Goal: Task Accomplishment & Management: Manage account settings

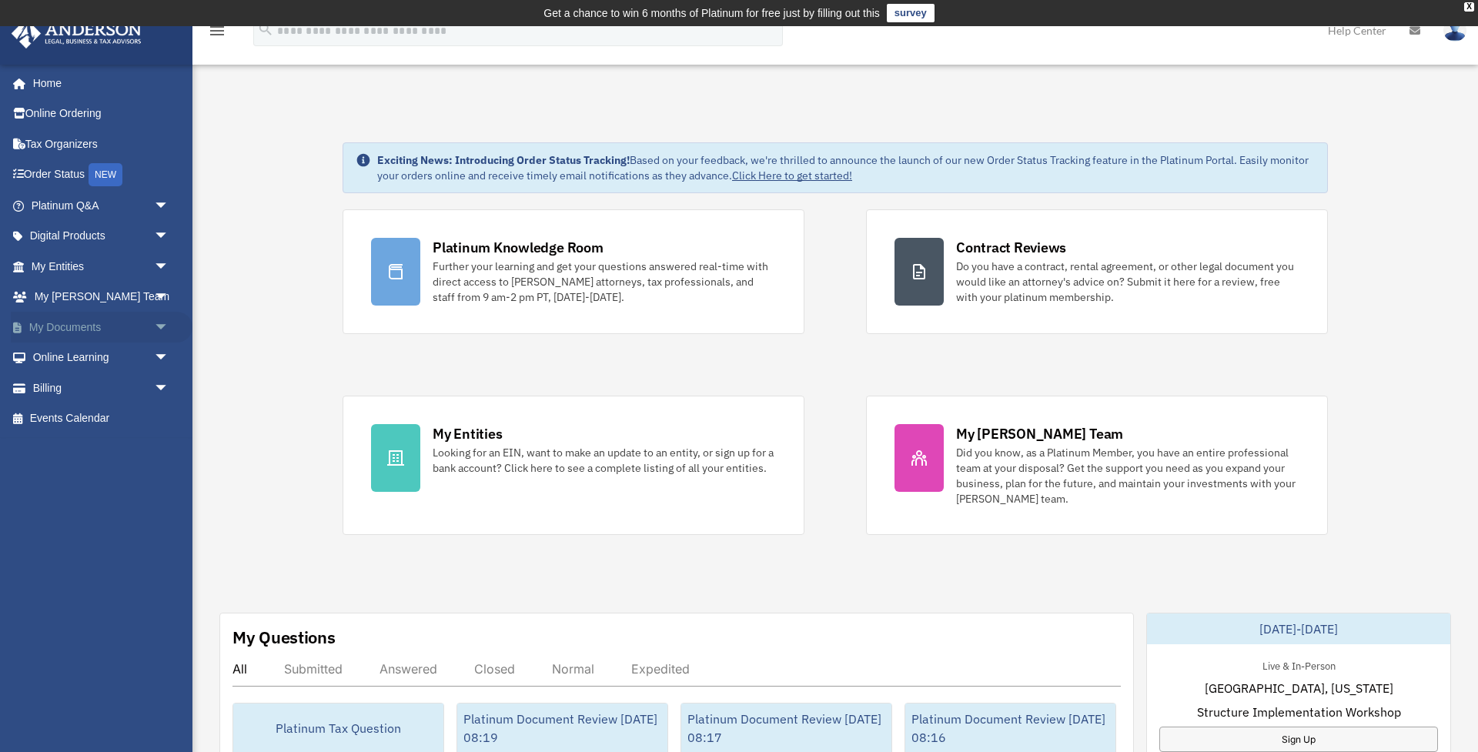
click at [165, 332] on span "arrow_drop_down" at bounding box center [169, 328] width 31 height 32
click at [74, 354] on link "Box" at bounding box center [107, 358] width 171 height 31
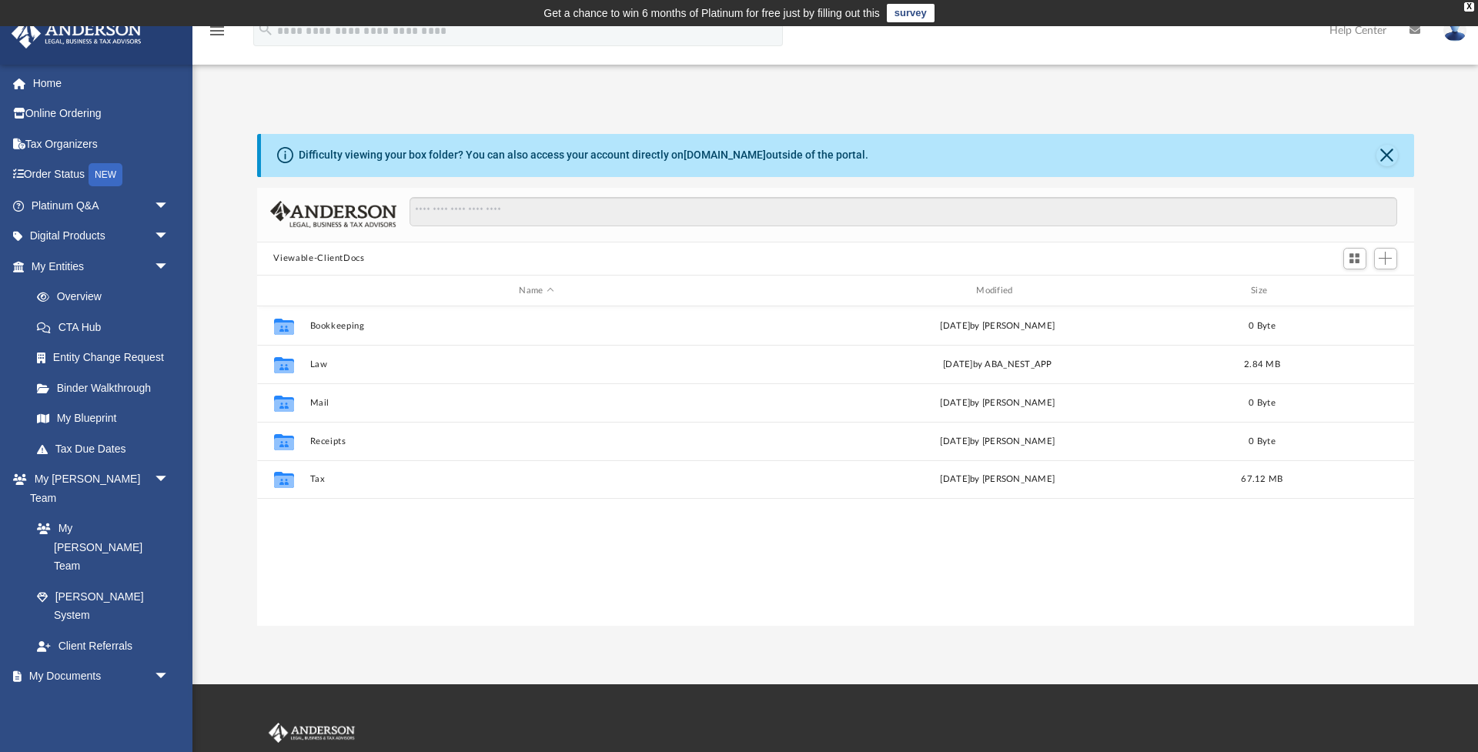
scroll to position [350, 1157]
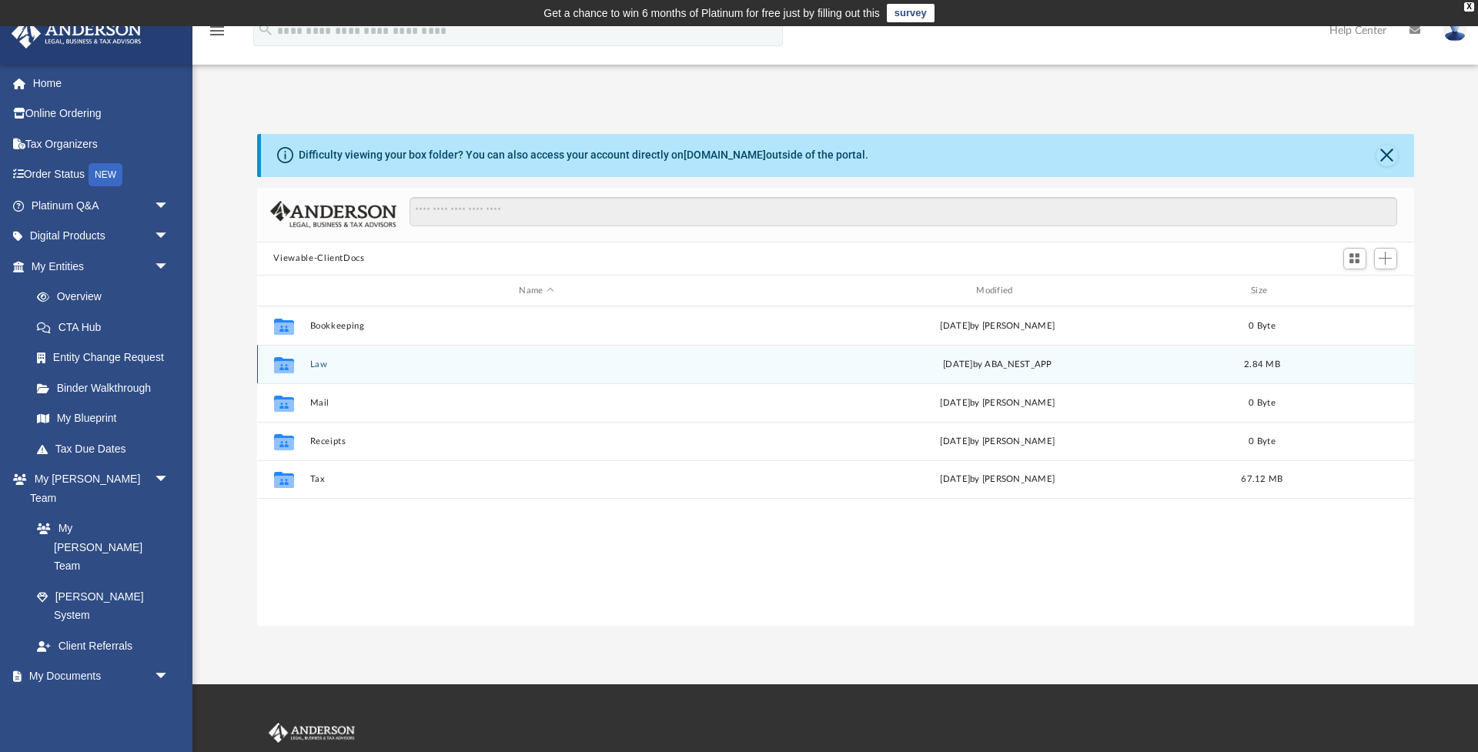
click at [319, 360] on button "Law" at bounding box center [537, 365] width 454 height 10
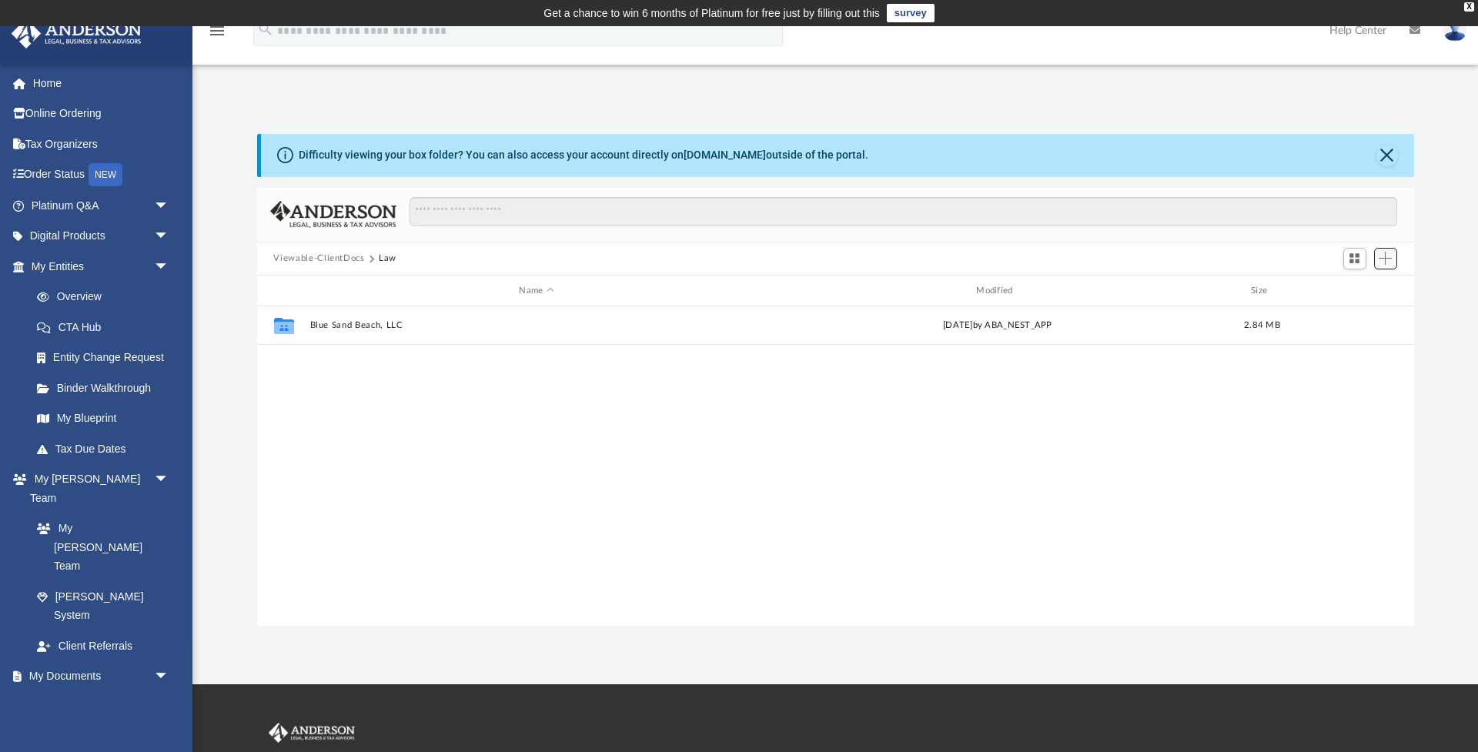
click at [1391, 257] on span "Add" at bounding box center [1385, 258] width 13 height 13
click at [1361, 316] on li "New Folder" at bounding box center [1364, 314] width 49 height 16
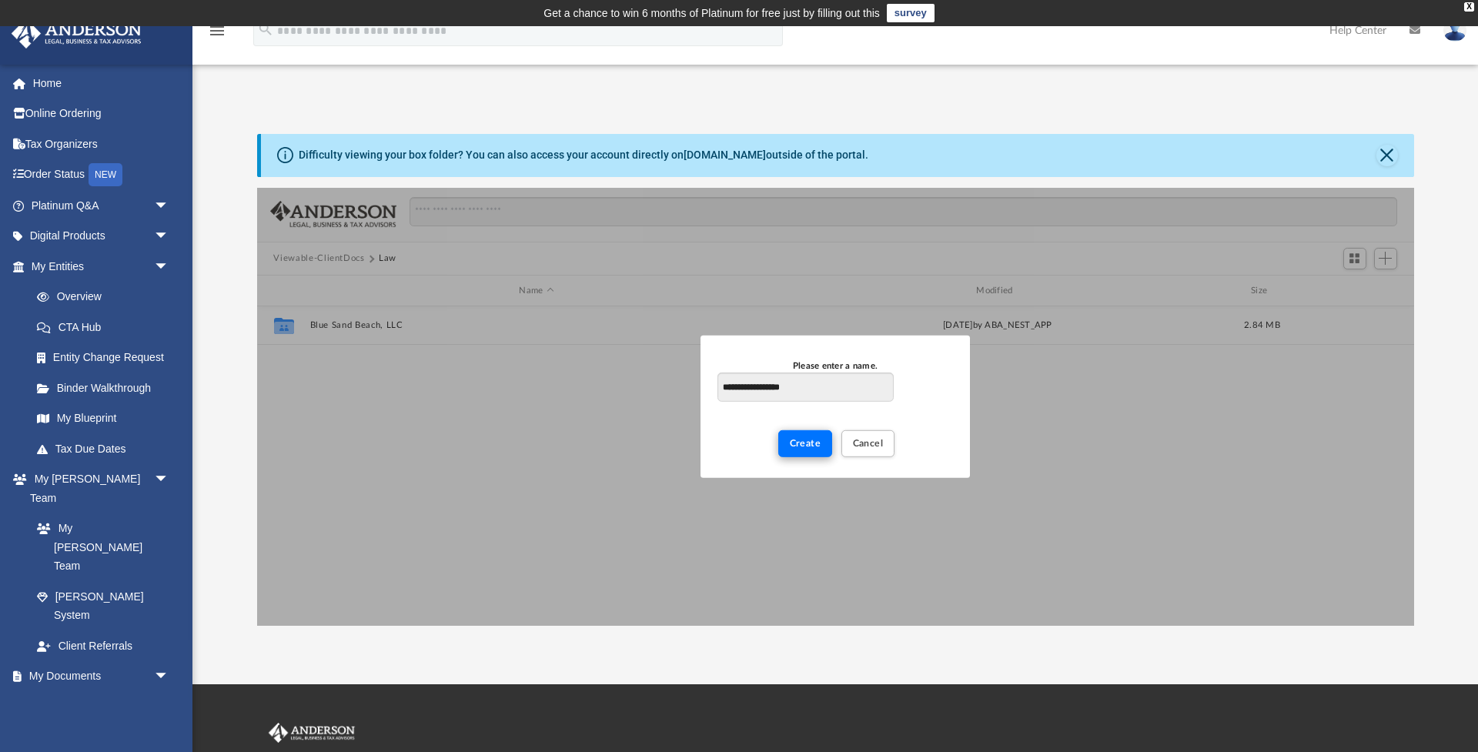
type input "**********"
click at [812, 439] on span "Create" at bounding box center [806, 443] width 32 height 9
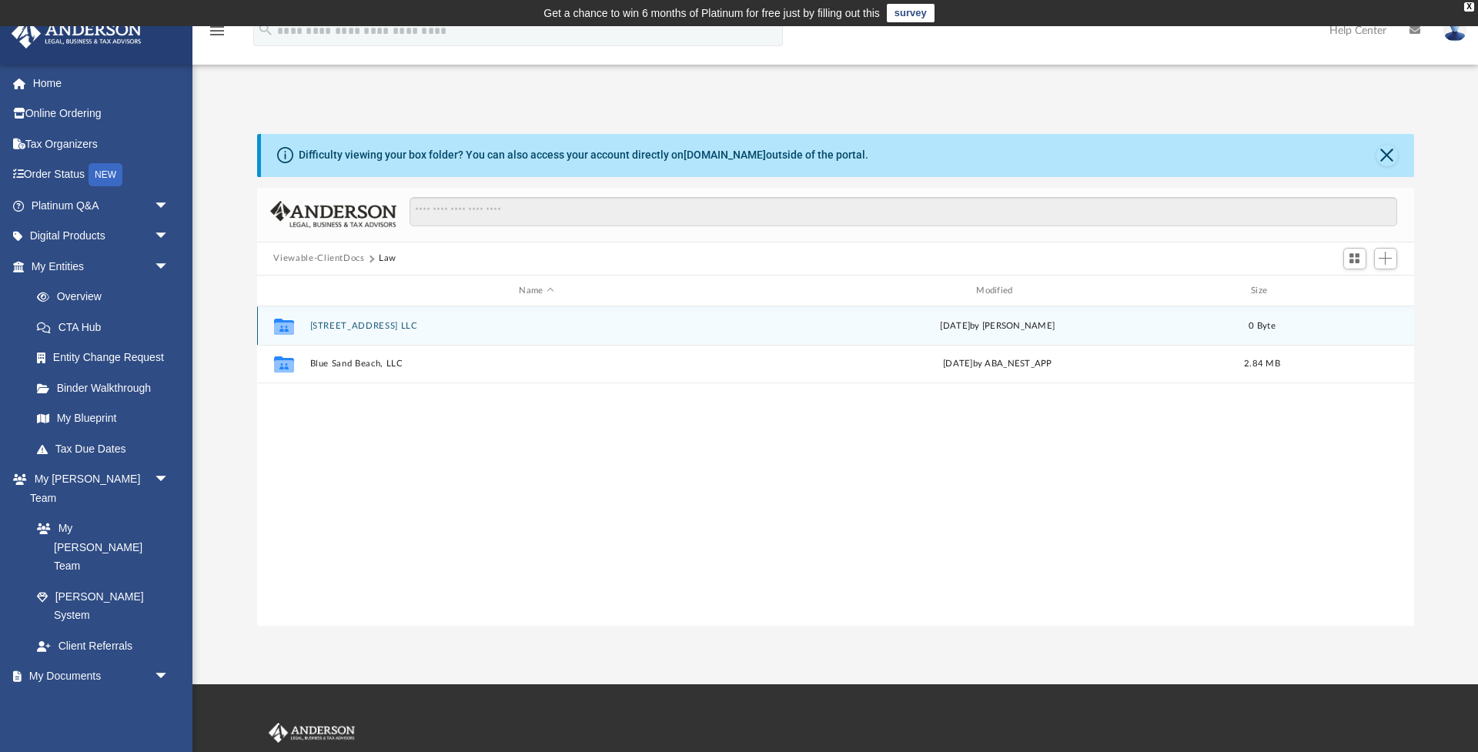
click at [335, 320] on div "Collaborated Folder 79 Highland Rd LLC today by Jeffrey Price 0 Byte" at bounding box center [835, 325] width 1157 height 38
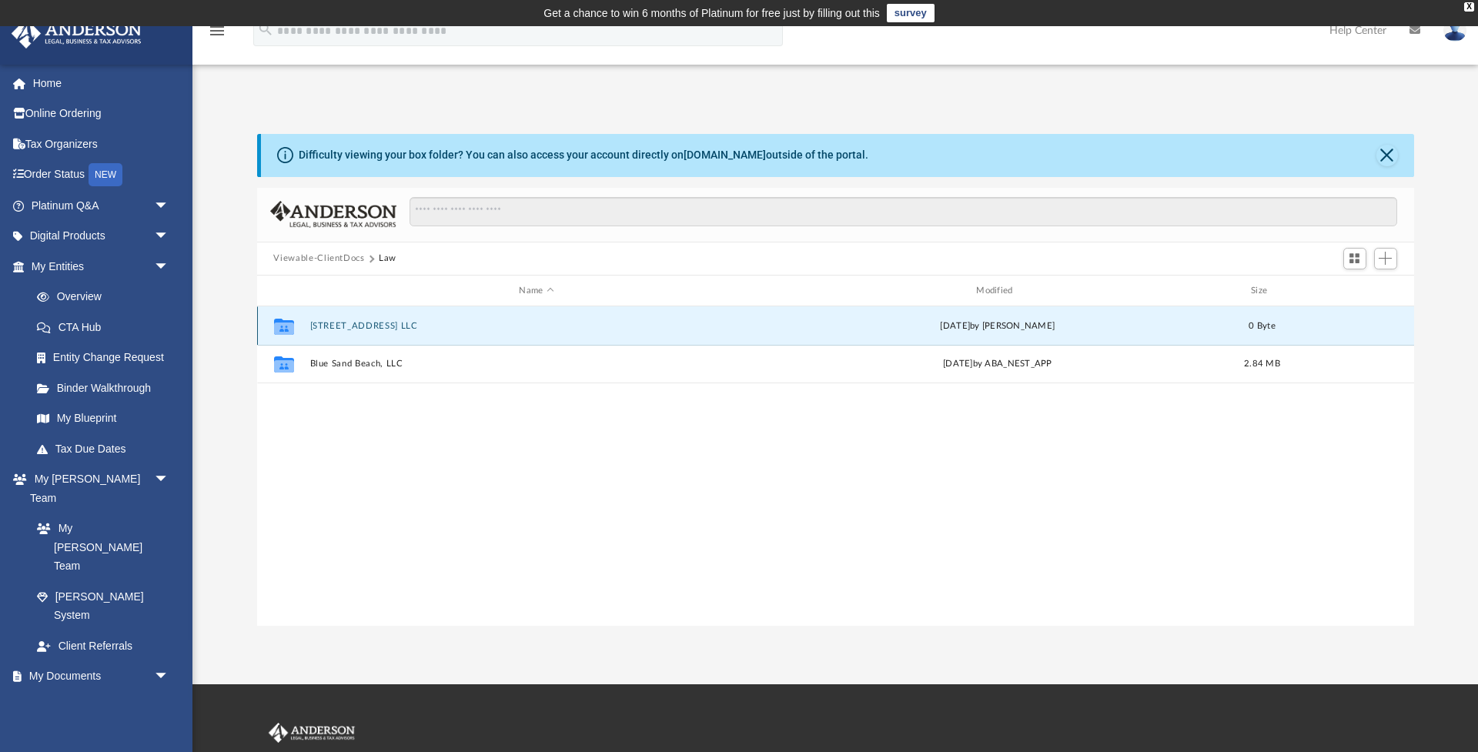
click at [352, 325] on button "79 Highland Rd LLC" at bounding box center [537, 326] width 454 height 10
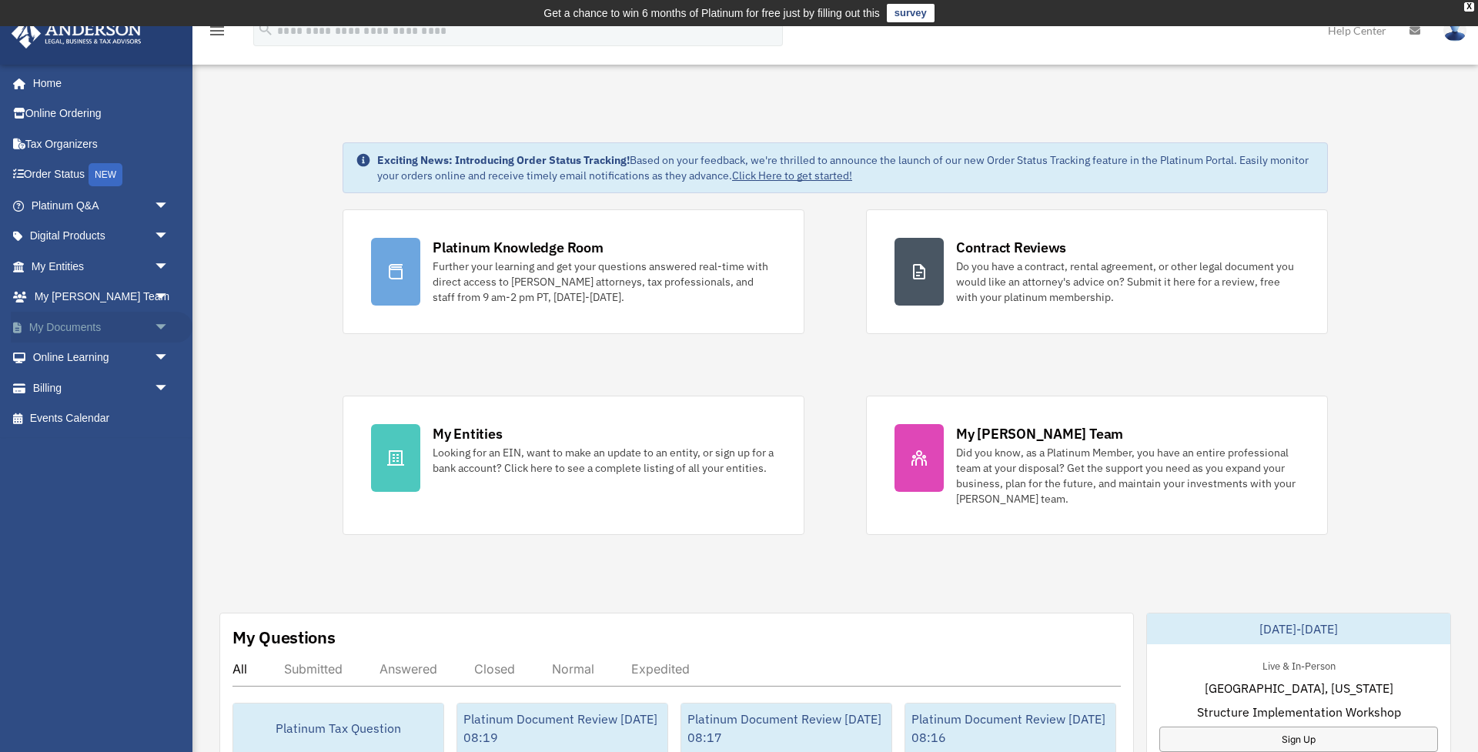
click at [83, 326] on link "My Documents arrow_drop_down" at bounding box center [102, 327] width 182 height 31
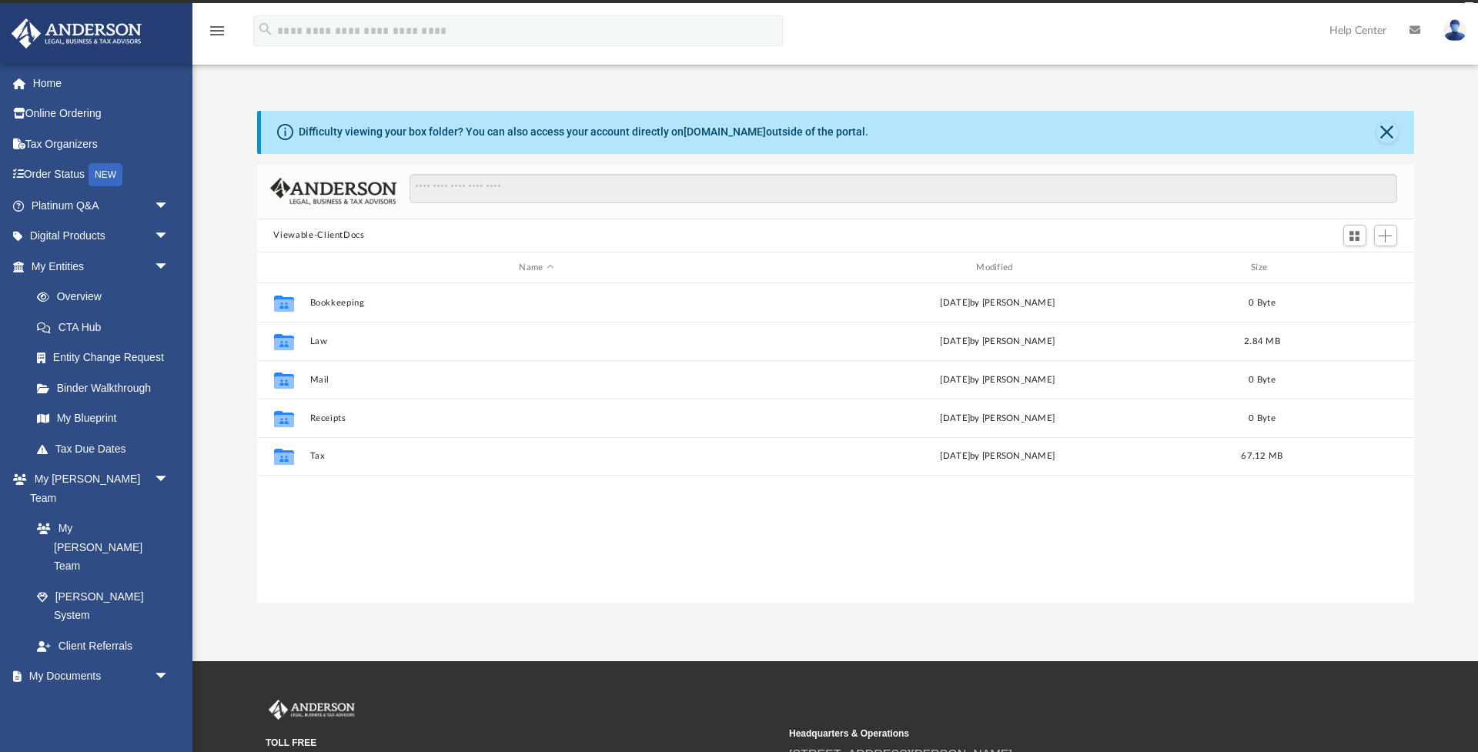
scroll to position [350, 1157]
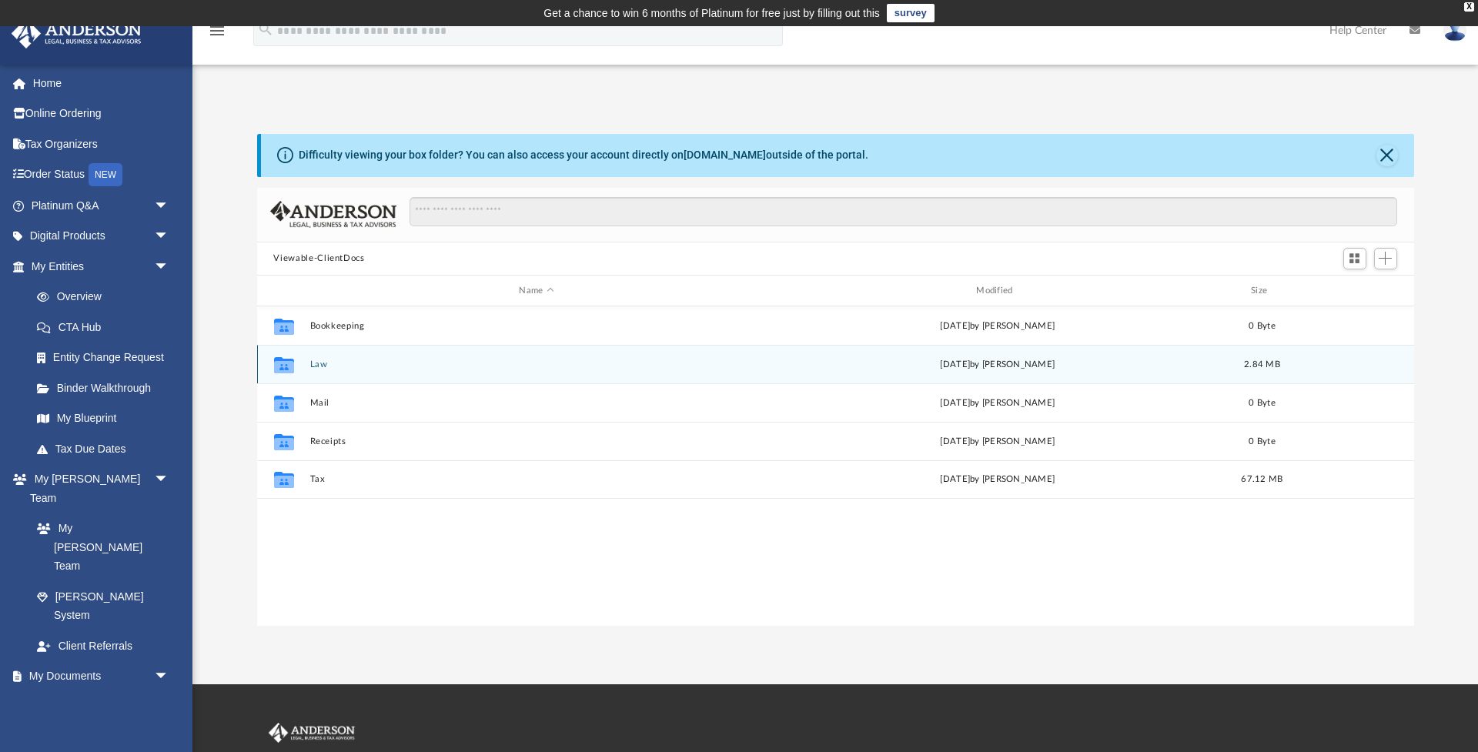
click at [321, 366] on button "Law" at bounding box center [537, 365] width 454 height 10
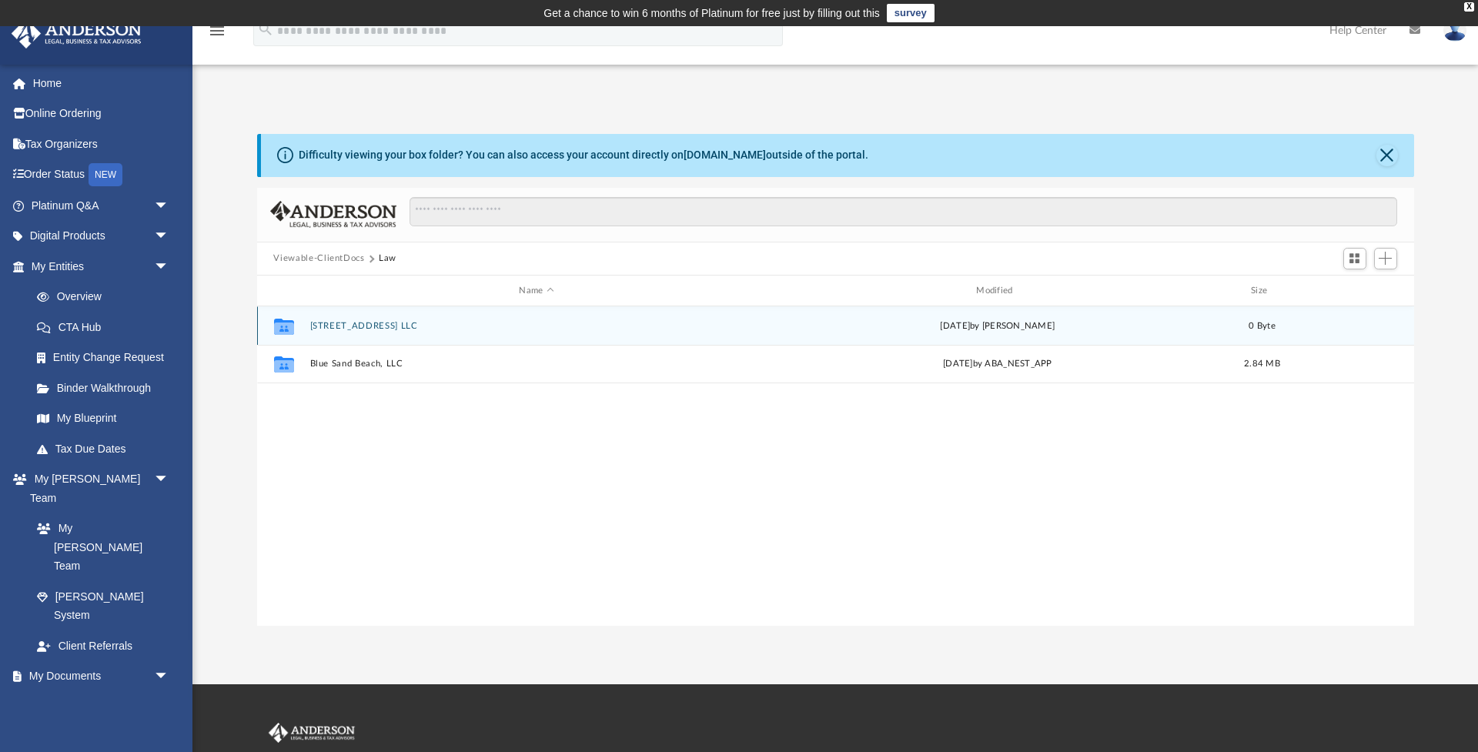
click at [349, 322] on button "79 Highland Rd LLC" at bounding box center [537, 326] width 454 height 10
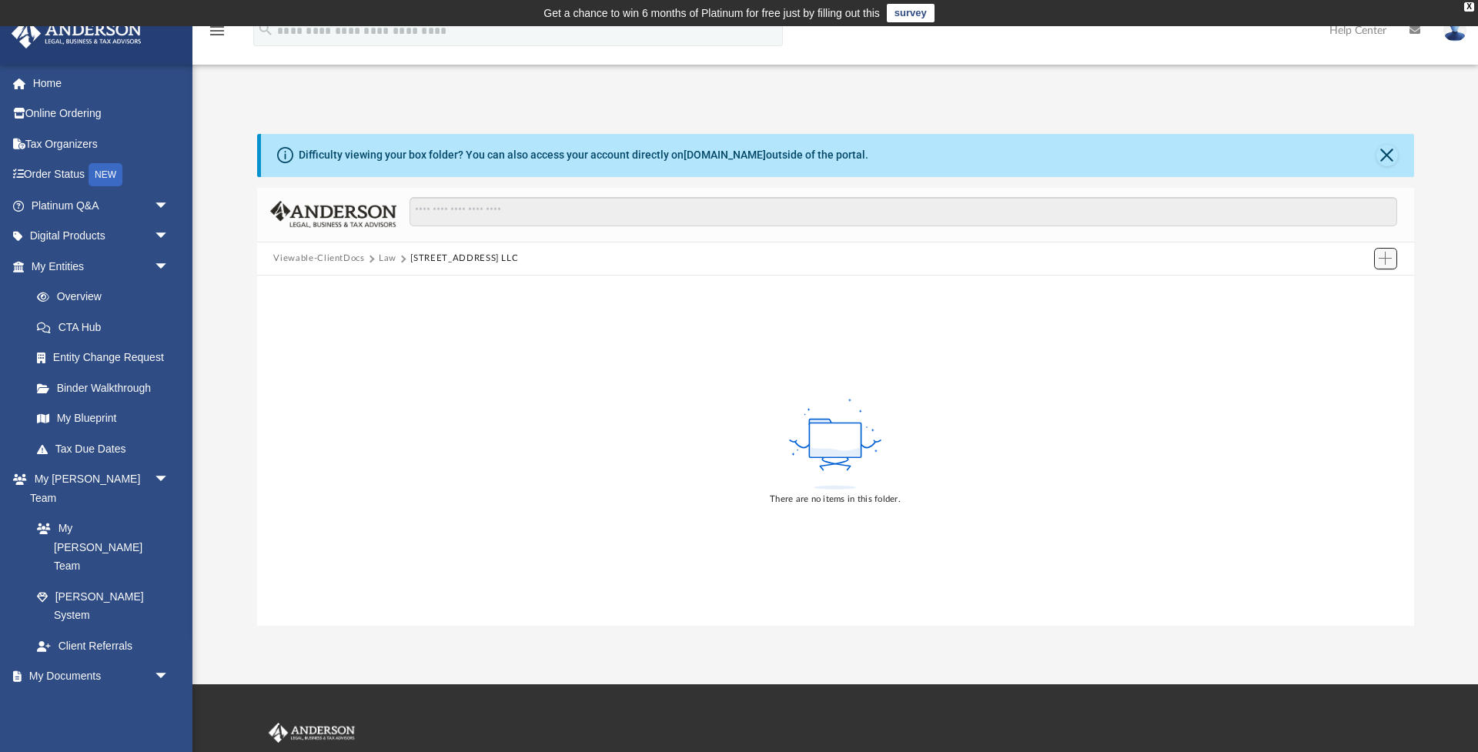
click at [1384, 257] on span "Add" at bounding box center [1385, 258] width 13 height 13
click at [1357, 290] on li "Upload" at bounding box center [1364, 290] width 49 height 16
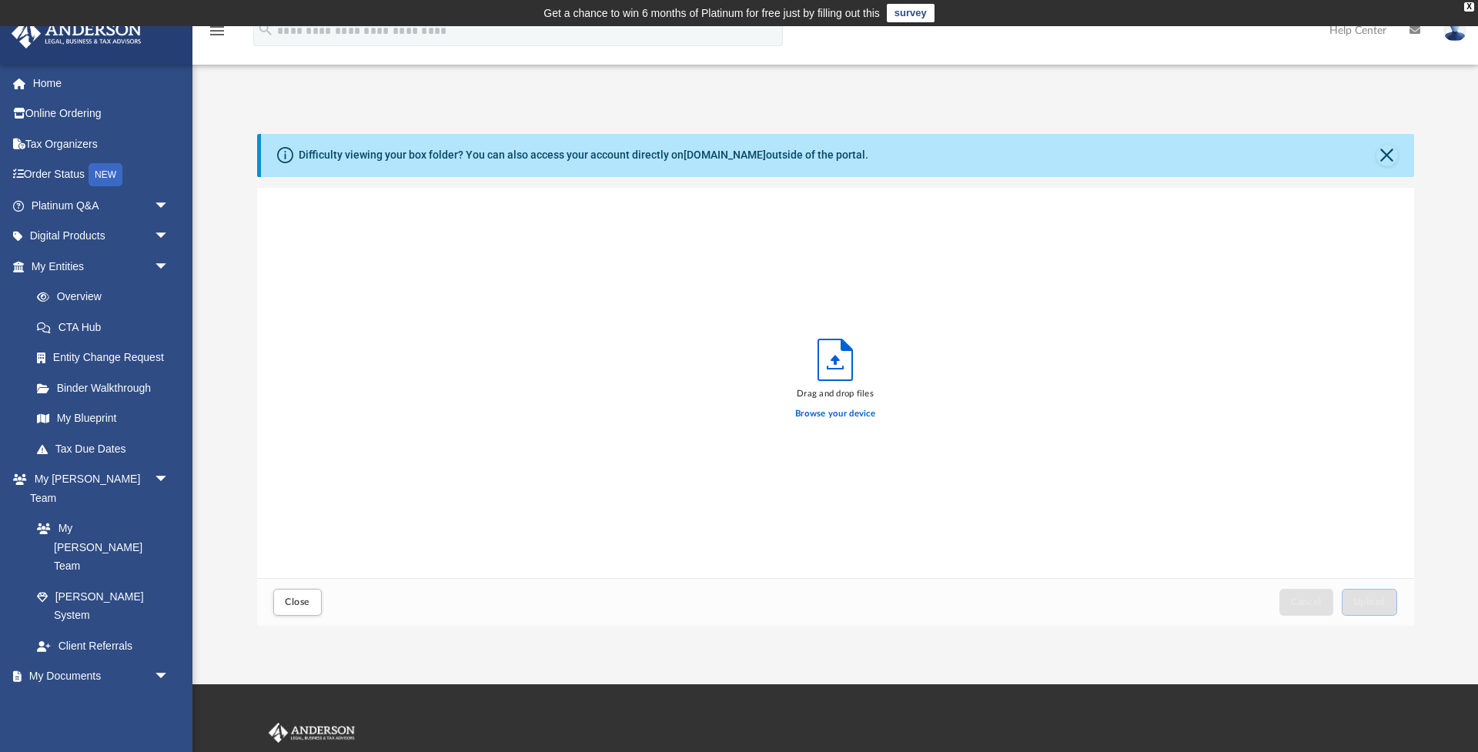
scroll to position [390, 1157]
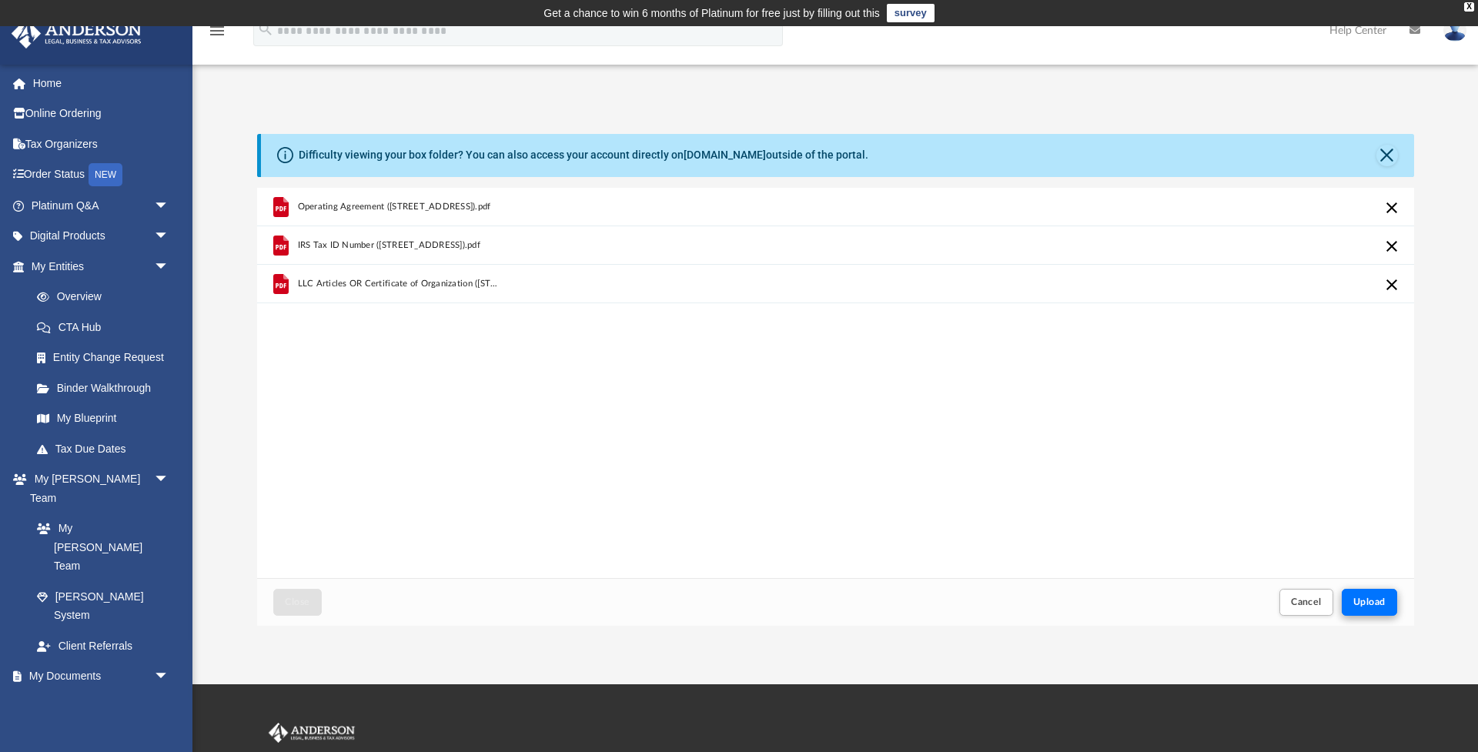
click at [1375, 603] on span "Upload" at bounding box center [1370, 601] width 32 height 9
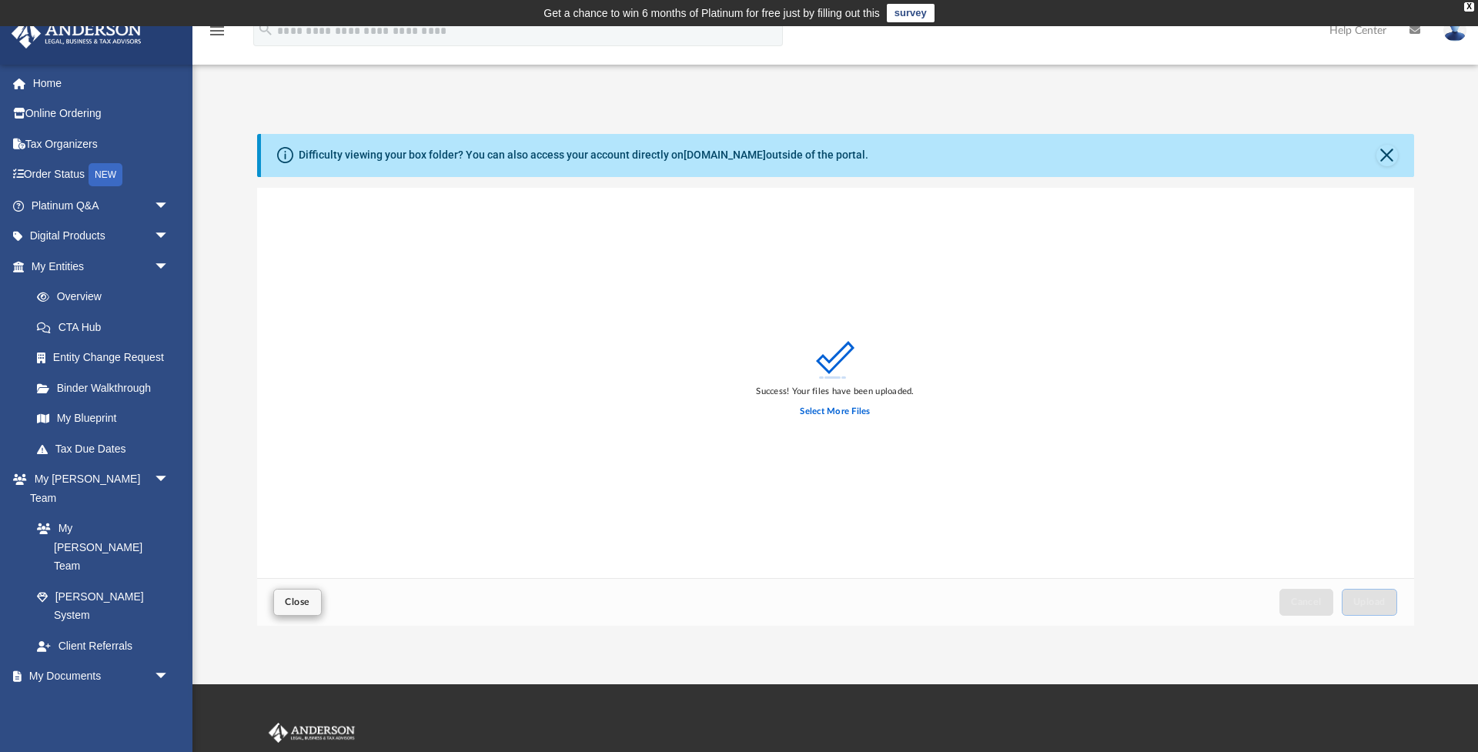
click at [302, 606] on span "Close" at bounding box center [297, 601] width 25 height 9
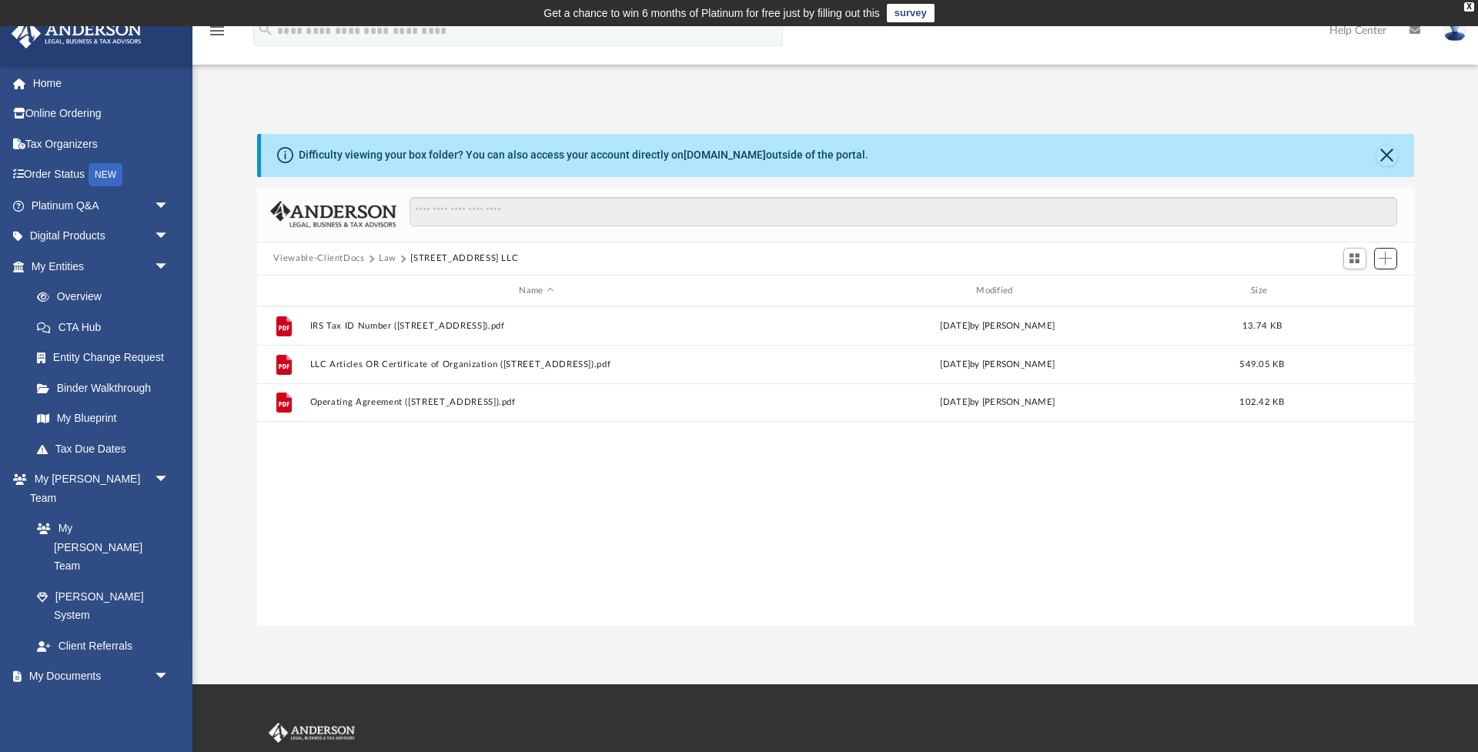
scroll to position [350, 1157]
click at [387, 259] on button "Law" at bounding box center [388, 259] width 18 height 14
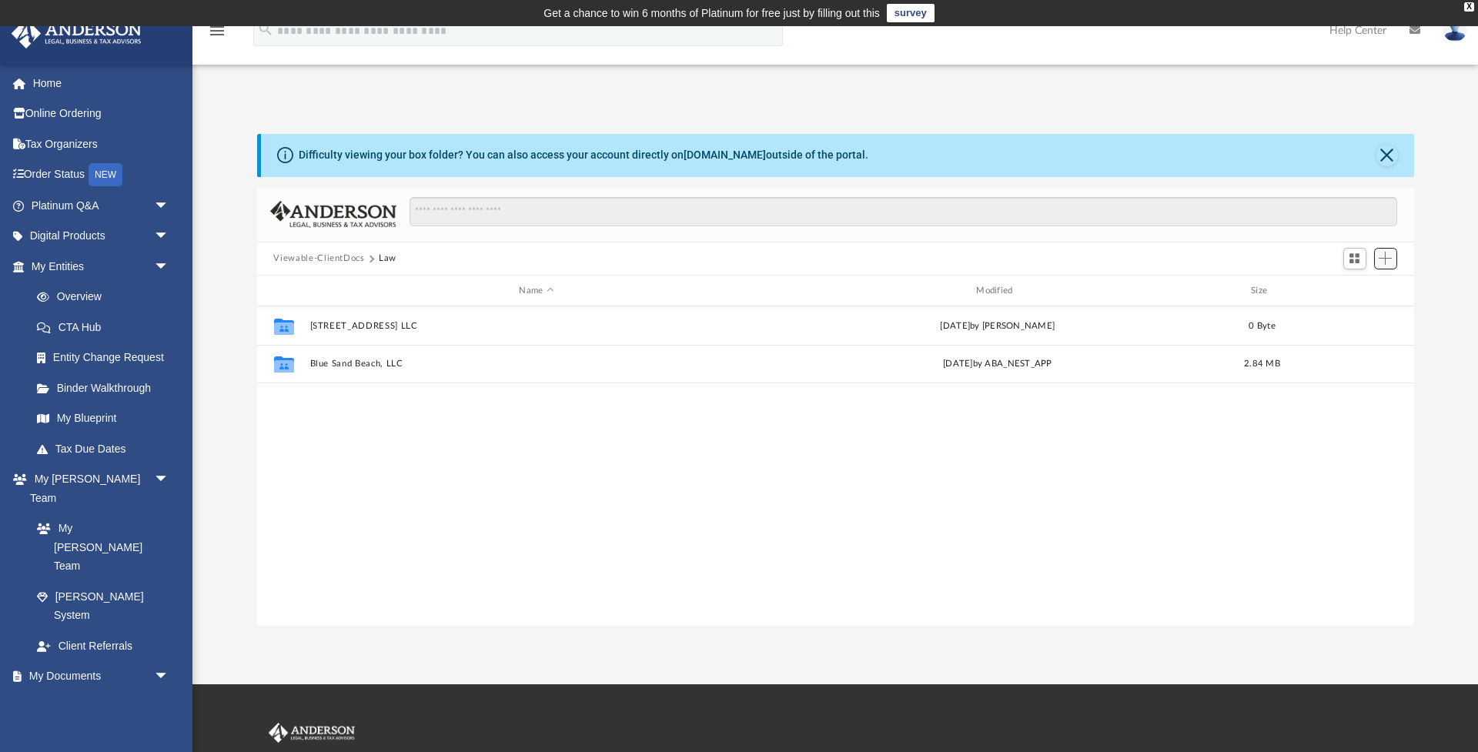
click at [1389, 256] on span "Add" at bounding box center [1385, 258] width 13 height 13
click at [1358, 317] on li "New Folder" at bounding box center [1364, 314] width 49 height 16
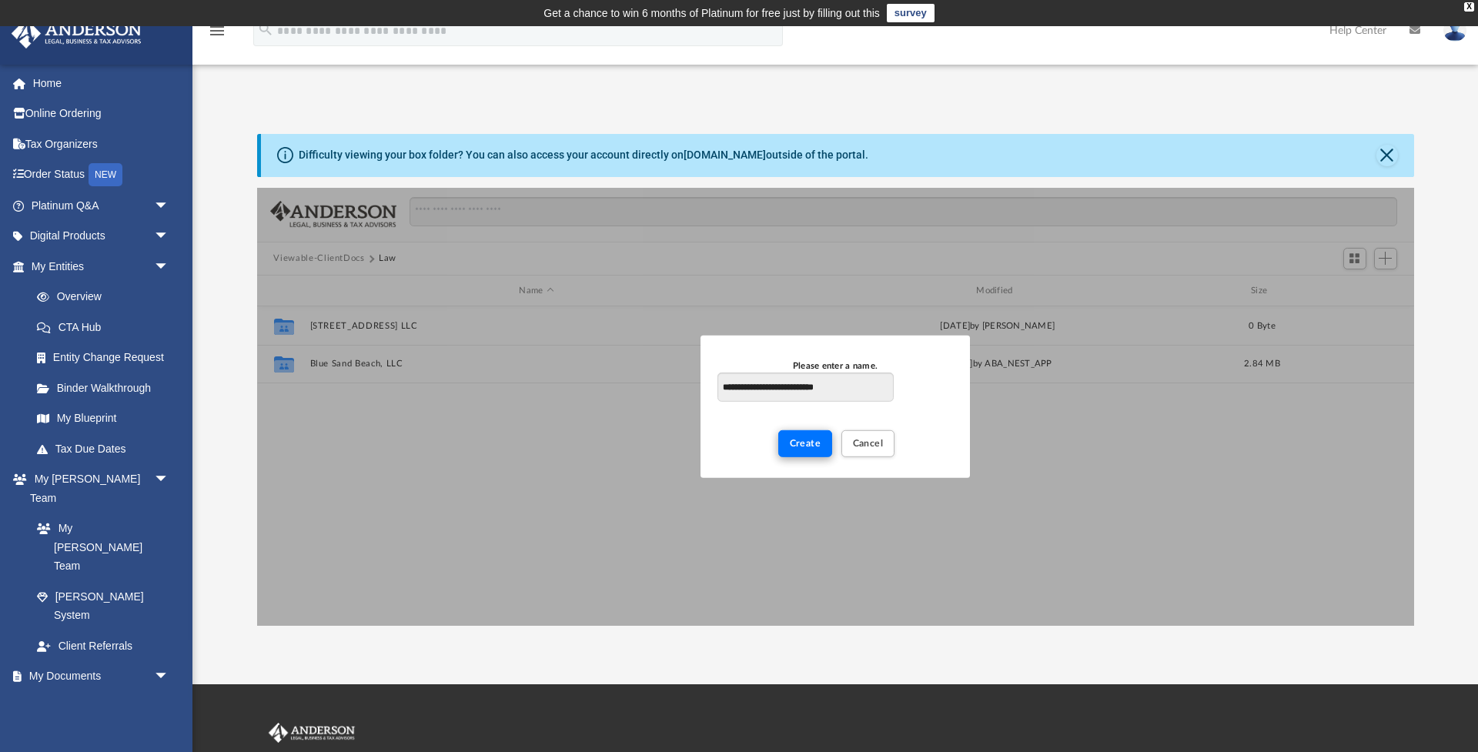
type input "**********"
click at [810, 444] on span "Create" at bounding box center [806, 443] width 32 height 9
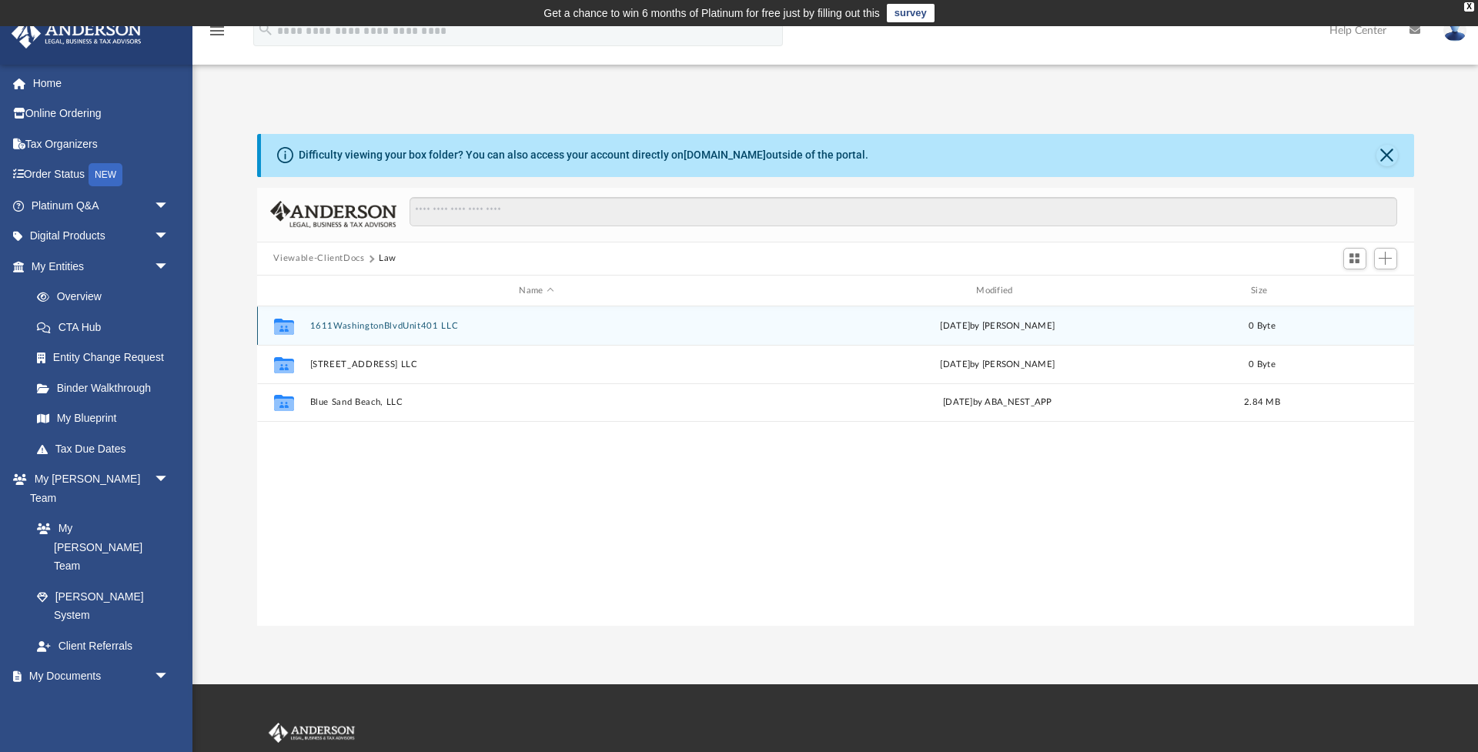
click at [367, 321] on button "1611WashingtonBlvdUnit401 LLC" at bounding box center [537, 326] width 454 height 10
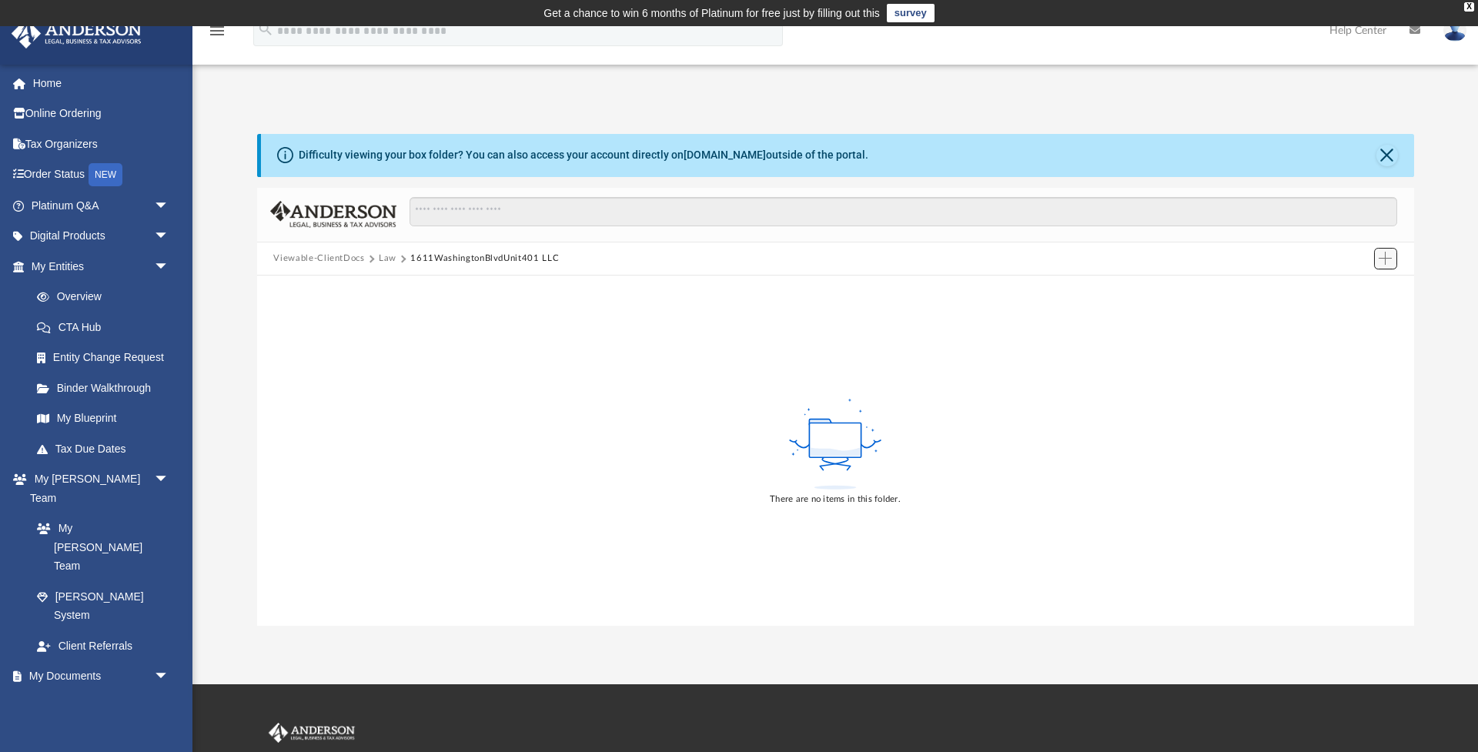
click at [1384, 260] on span "Add" at bounding box center [1385, 258] width 13 height 13
click at [1356, 292] on li "Upload" at bounding box center [1364, 290] width 49 height 16
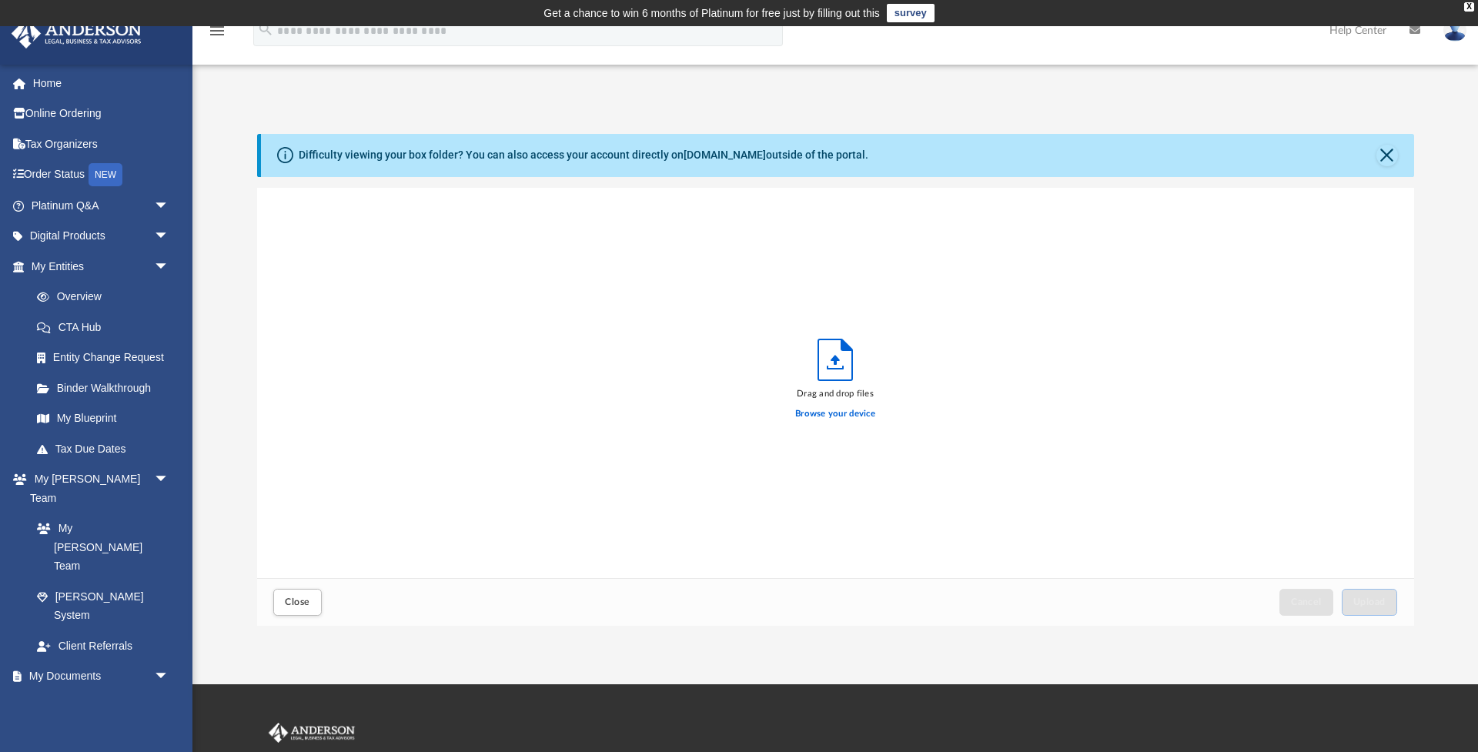
scroll to position [390, 1157]
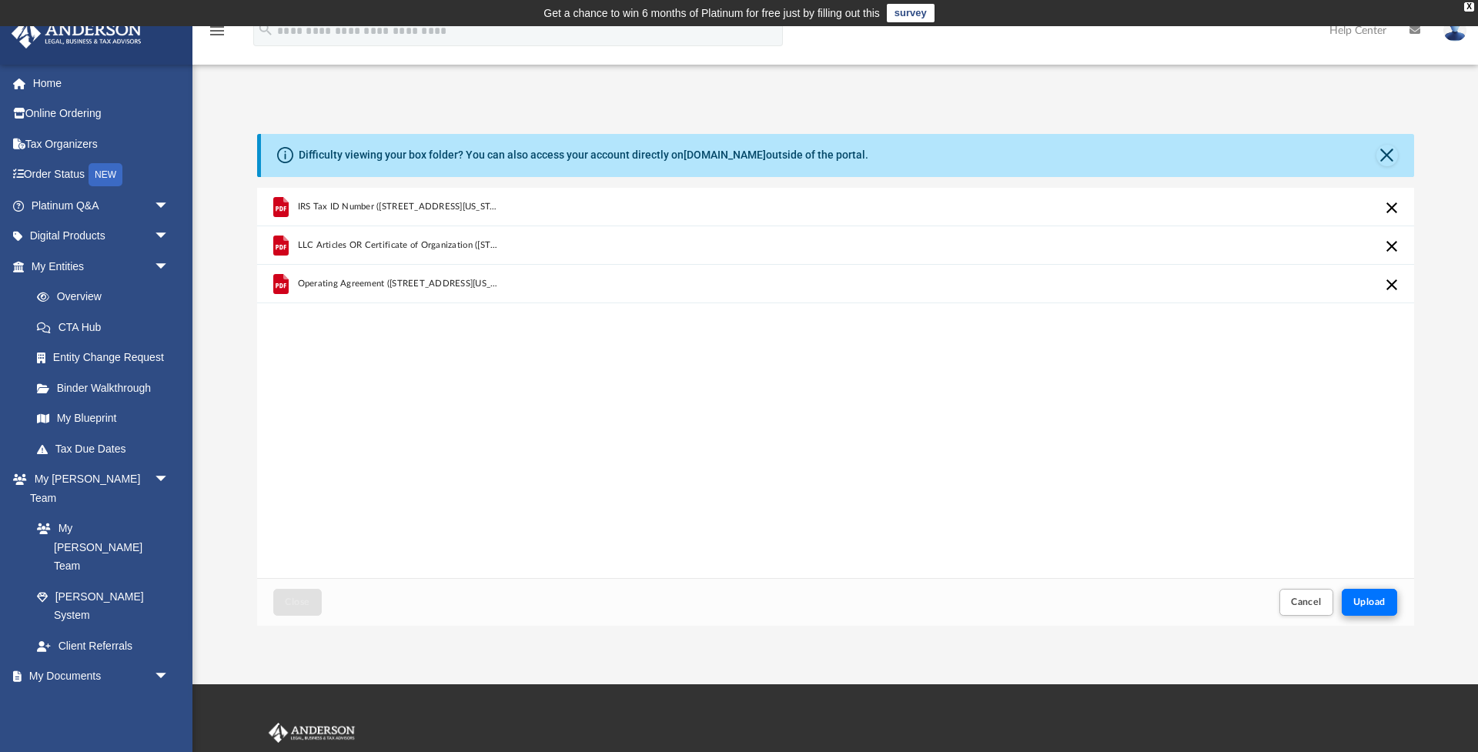
click at [1376, 604] on span "Upload" at bounding box center [1370, 601] width 32 height 9
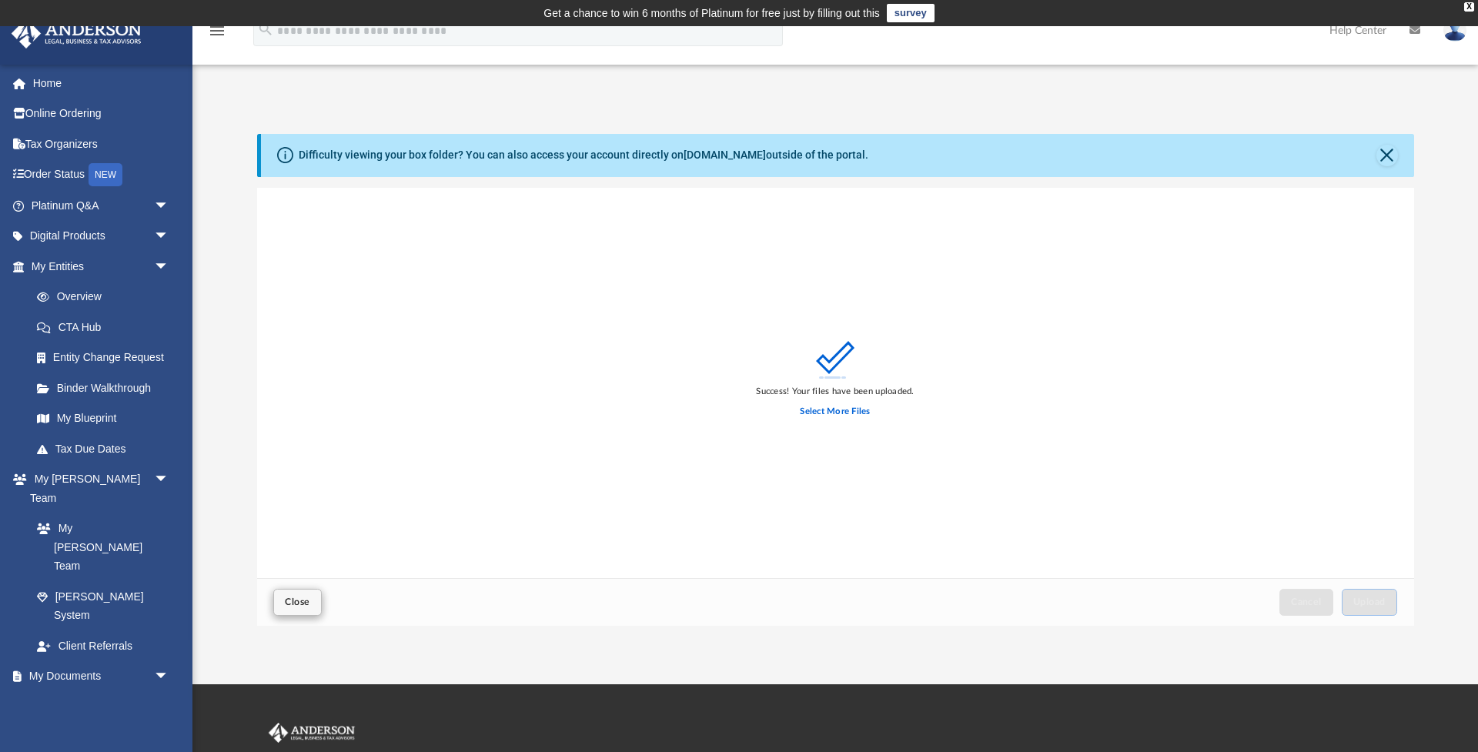
click at [303, 600] on span "Close" at bounding box center [297, 601] width 25 height 9
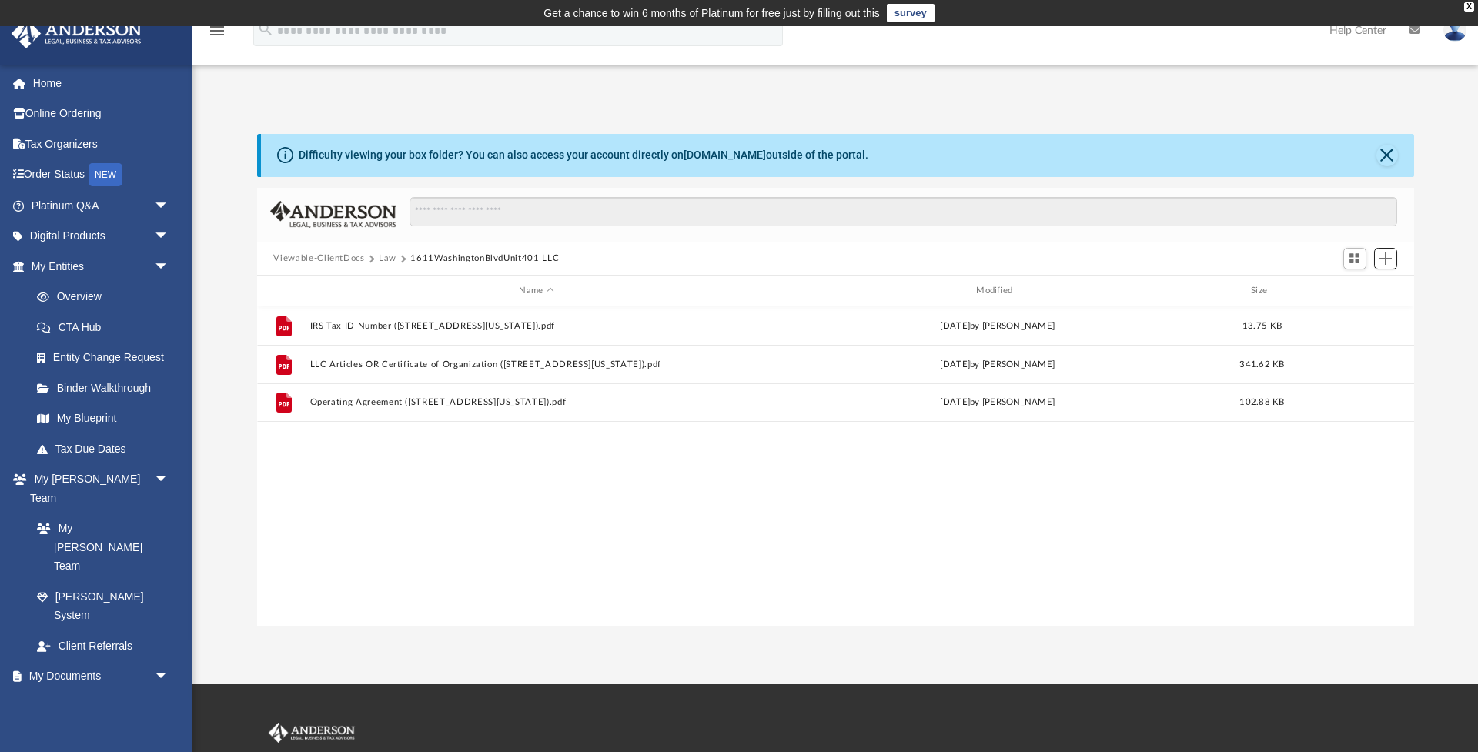
scroll to position [350, 1157]
click at [381, 257] on button "Law" at bounding box center [388, 259] width 18 height 14
click at [1387, 257] on span "Add" at bounding box center [1385, 258] width 13 height 13
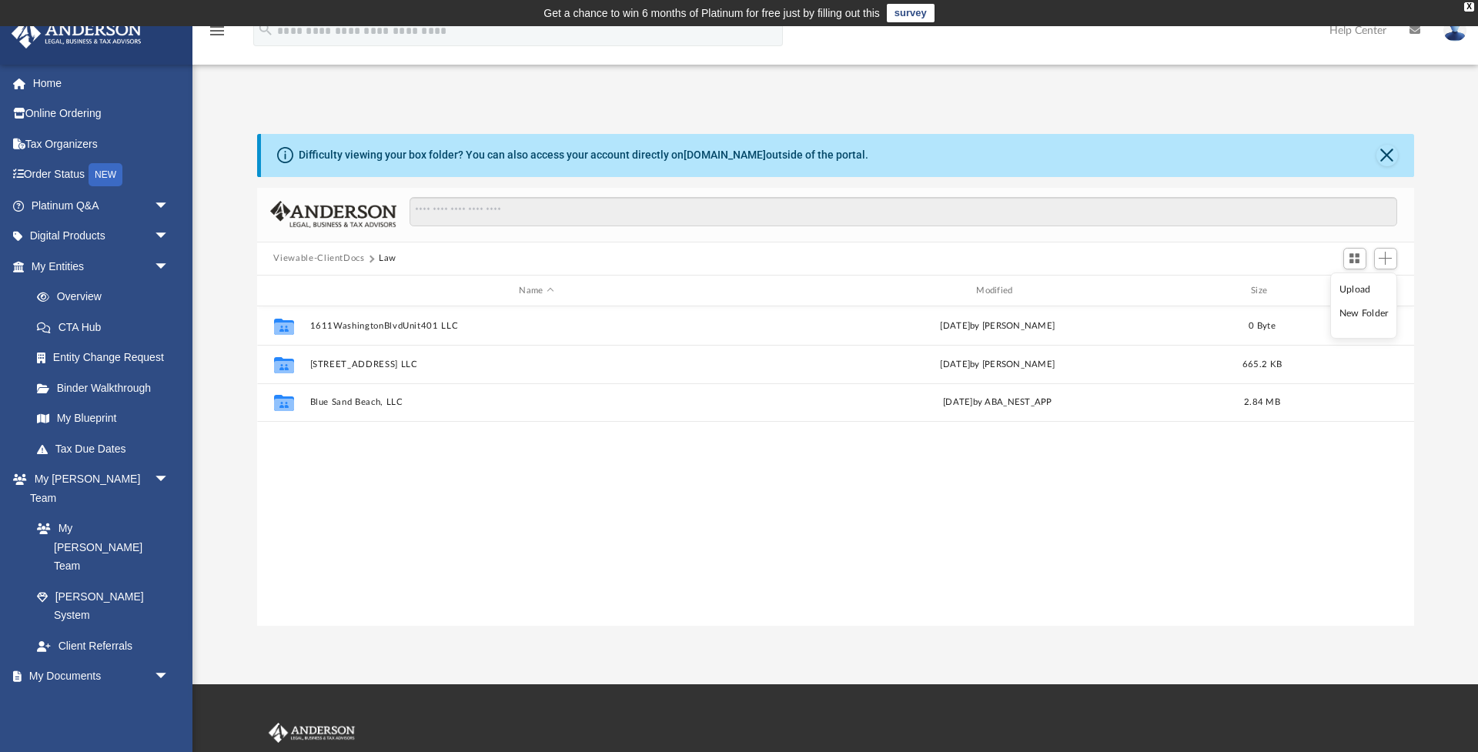
click at [1364, 313] on li "New Folder" at bounding box center [1364, 314] width 49 height 16
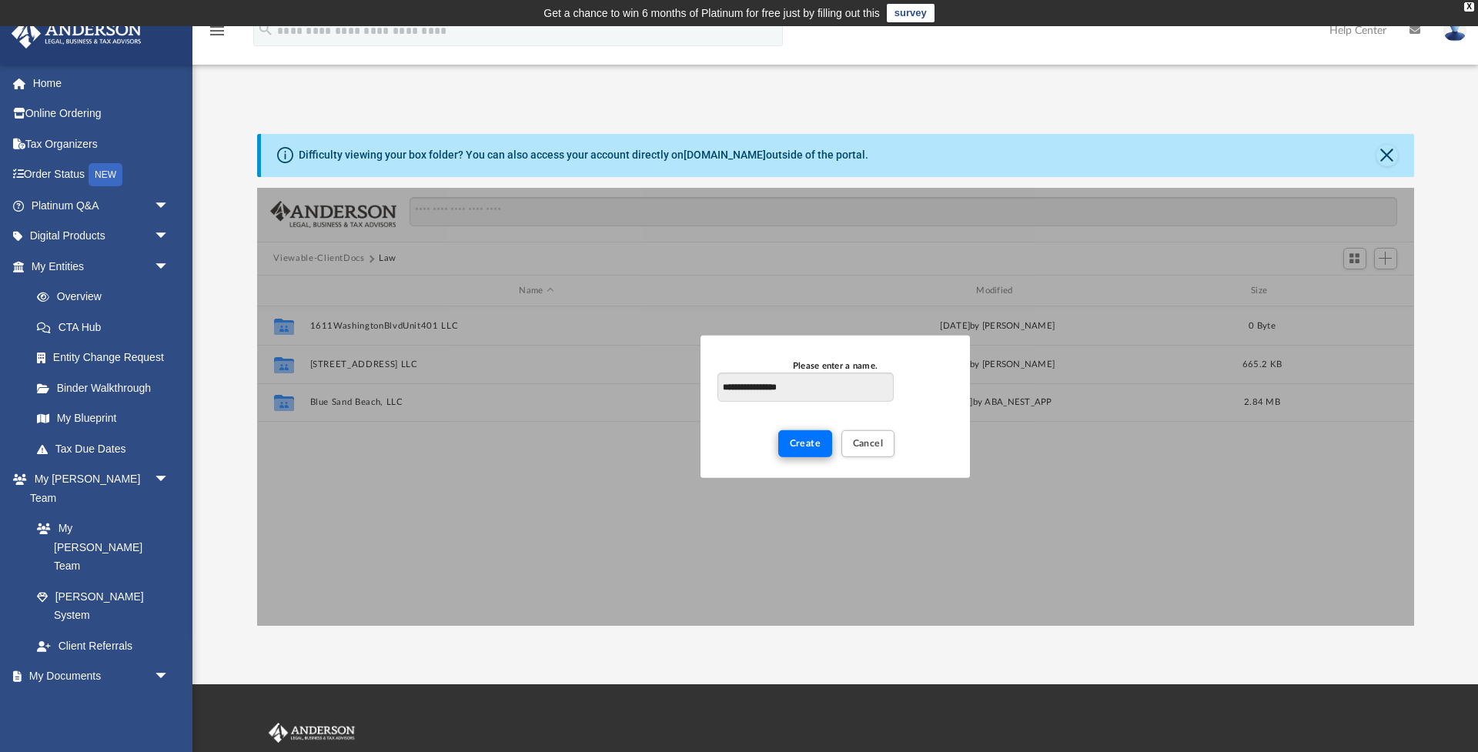
type input "**********"
click at [814, 442] on span "Create" at bounding box center [806, 443] width 32 height 9
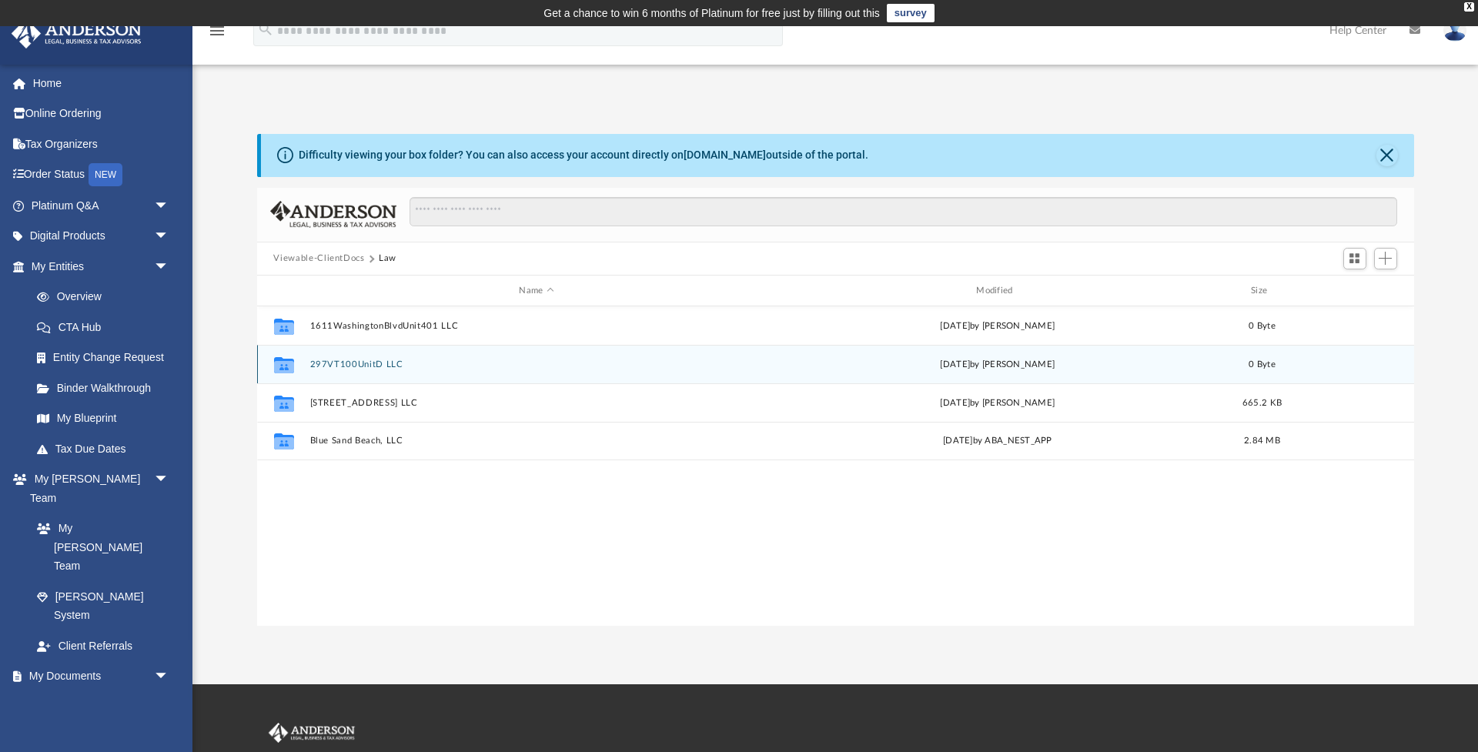
click at [352, 367] on button "297VT100UnitD LLC" at bounding box center [537, 365] width 454 height 10
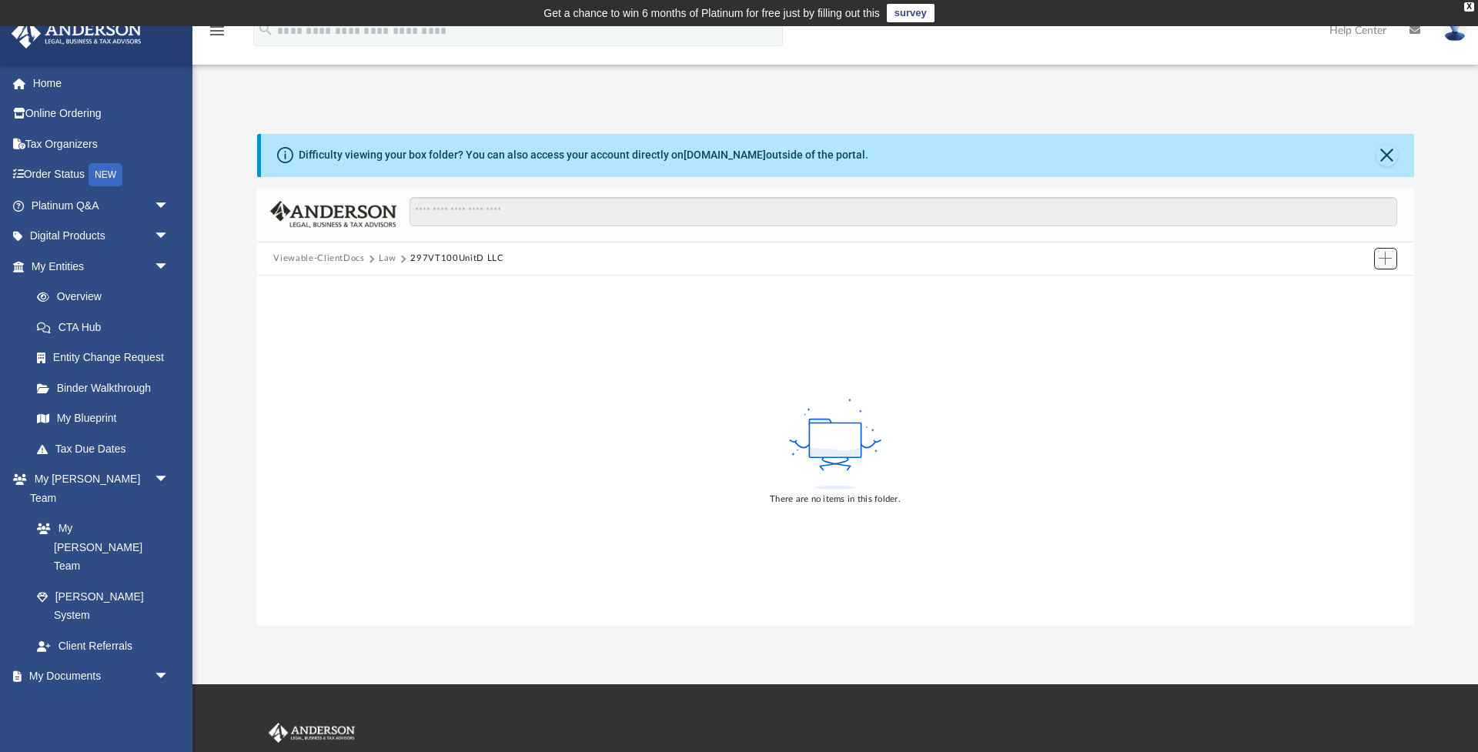
click at [1385, 259] on span "Add" at bounding box center [1385, 258] width 13 height 13
click at [1361, 293] on li "Upload" at bounding box center [1364, 290] width 49 height 16
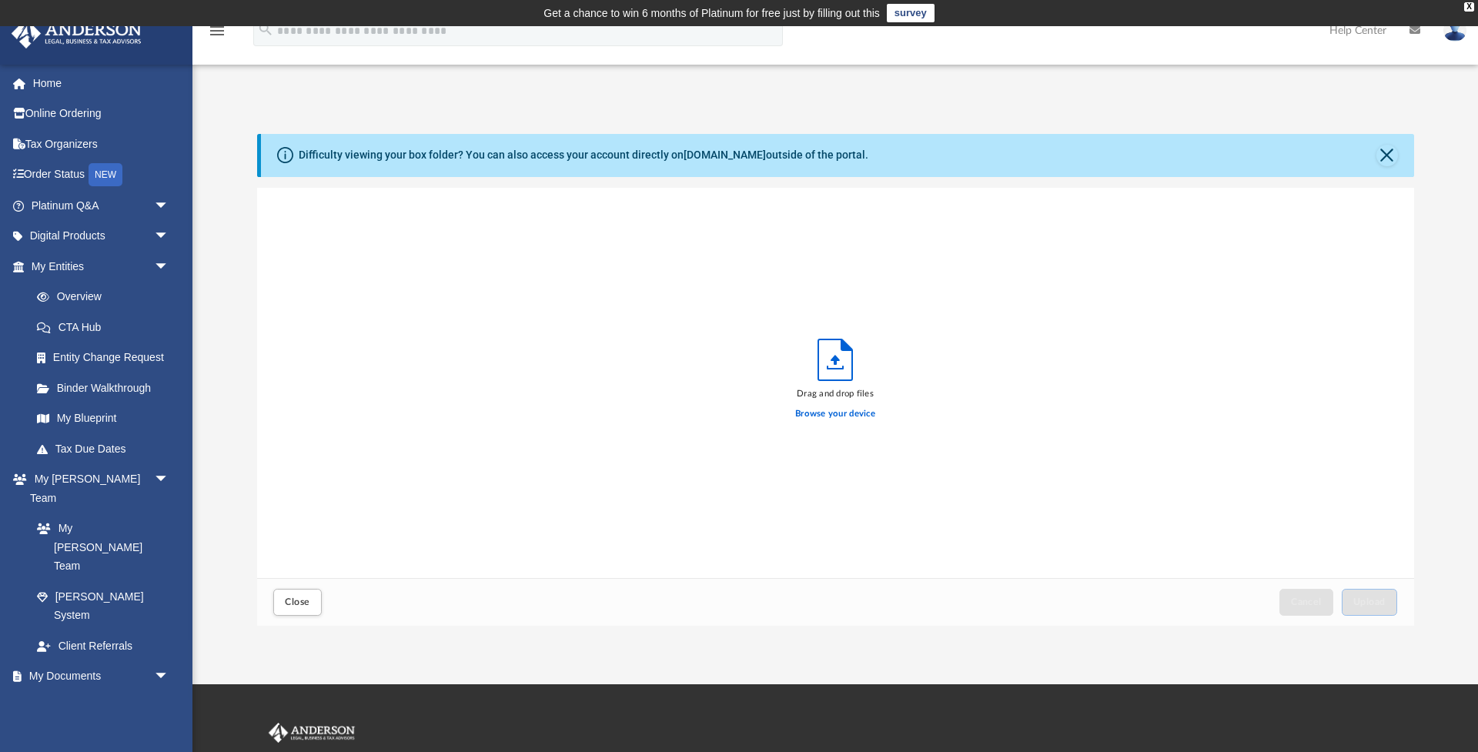
scroll to position [1, 1]
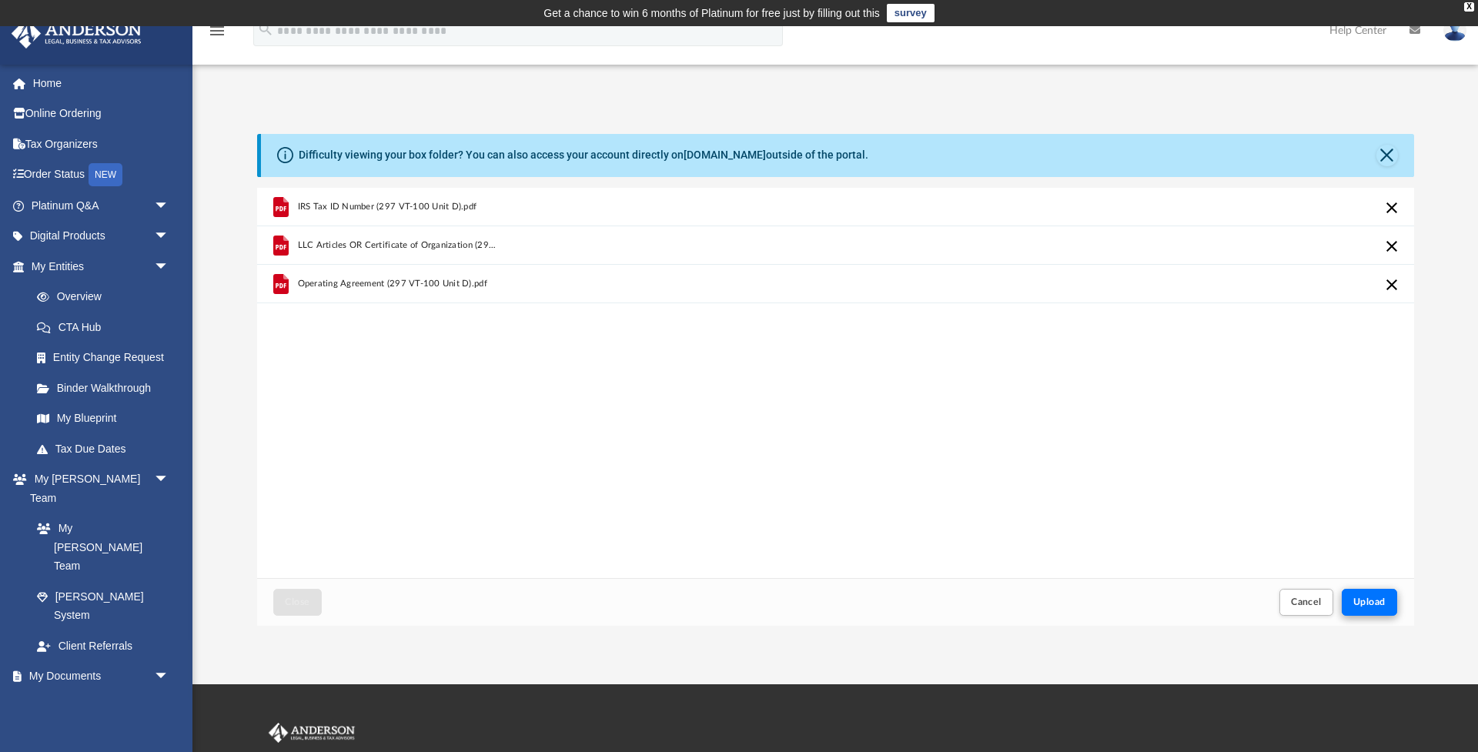
click at [1375, 604] on span "Upload" at bounding box center [1370, 601] width 32 height 9
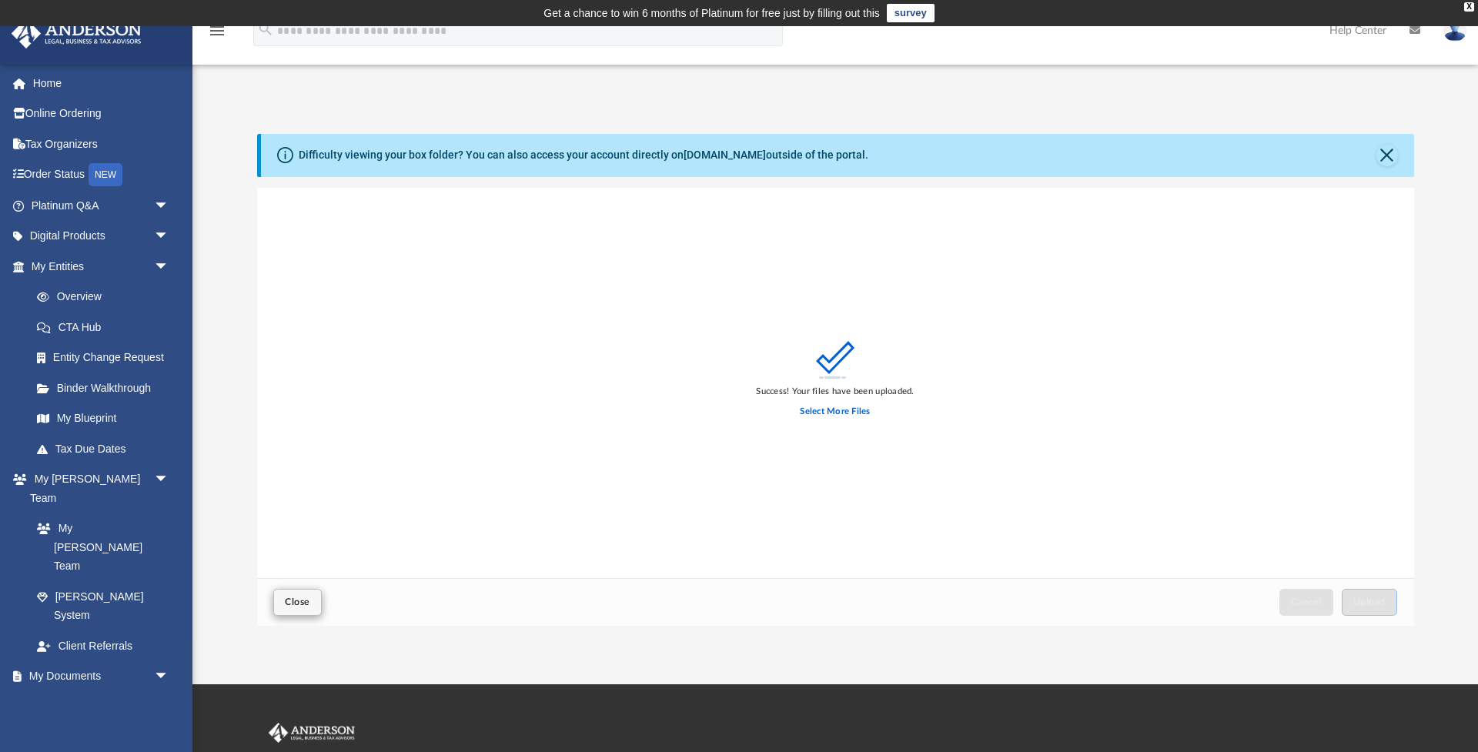
click at [296, 602] on span "Close" at bounding box center [297, 601] width 25 height 9
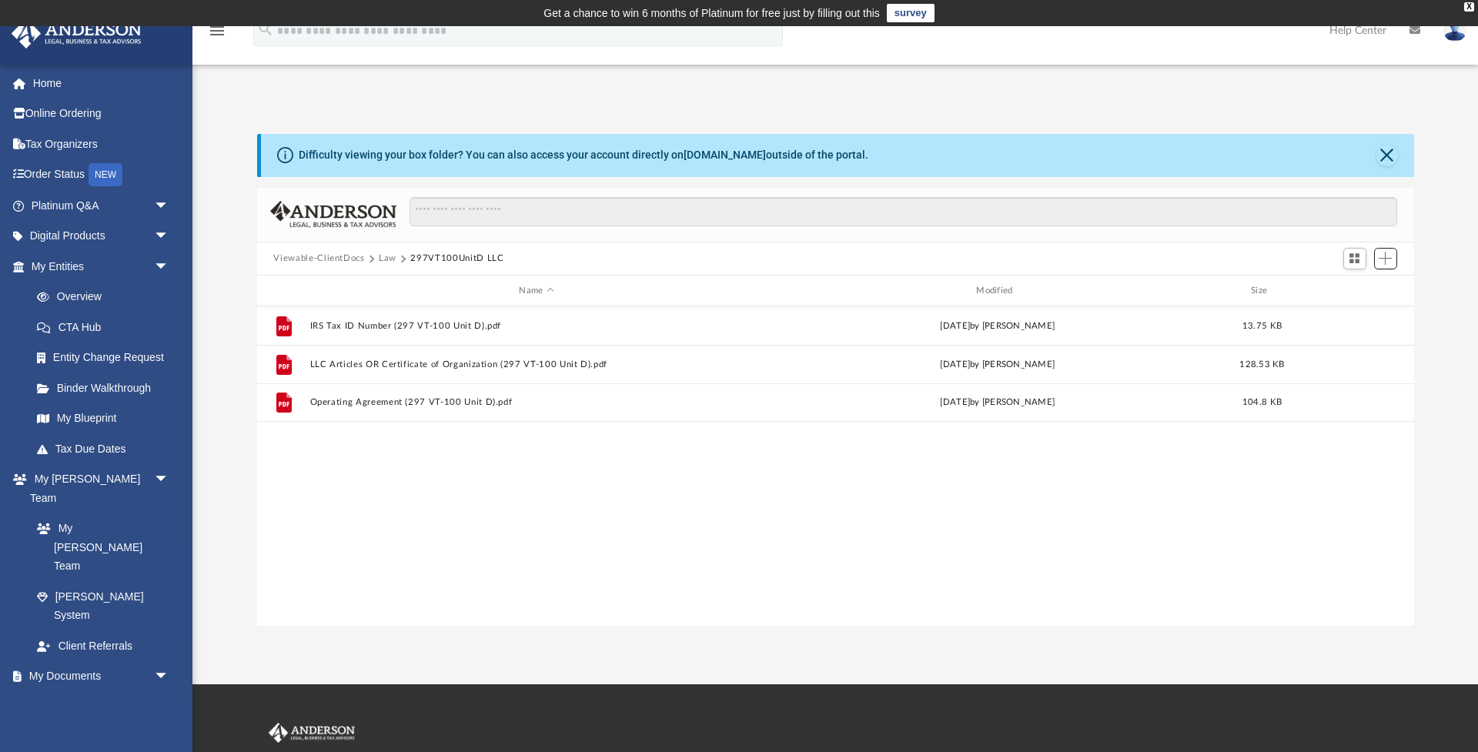
scroll to position [350, 1157]
click at [389, 258] on button "Law" at bounding box center [388, 259] width 18 height 14
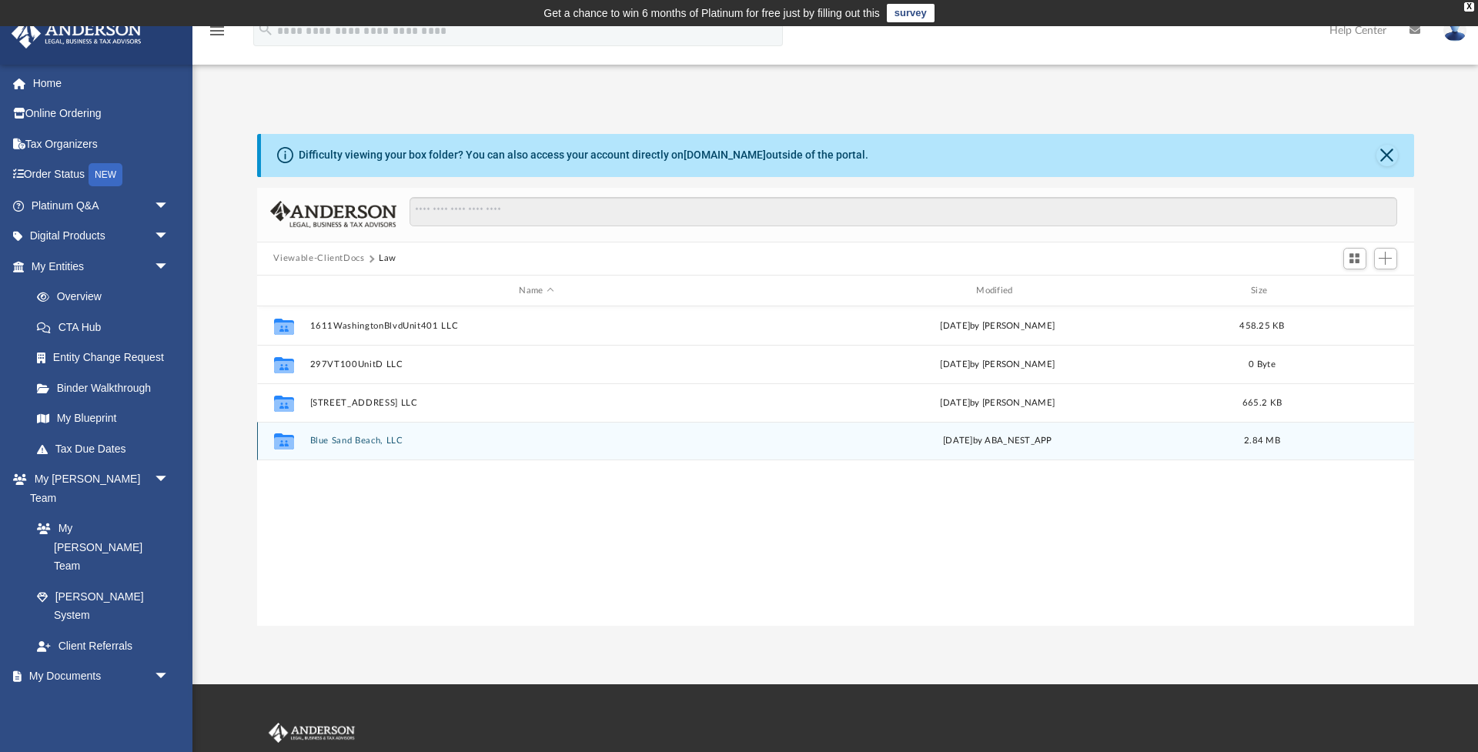
click at [357, 444] on button "Blue Sand Beach, LLC" at bounding box center [537, 442] width 454 height 10
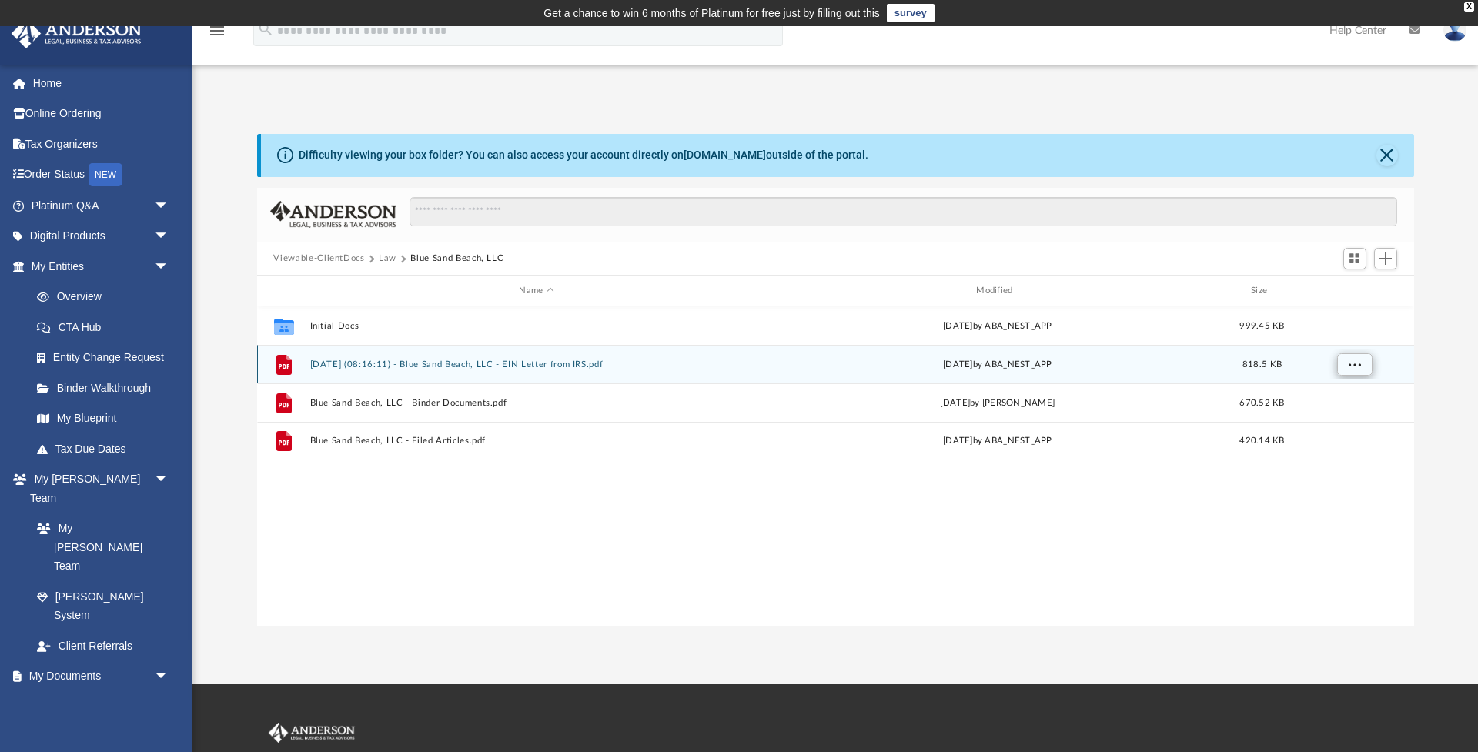
click at [1358, 367] on span "More options" at bounding box center [1354, 364] width 12 height 8
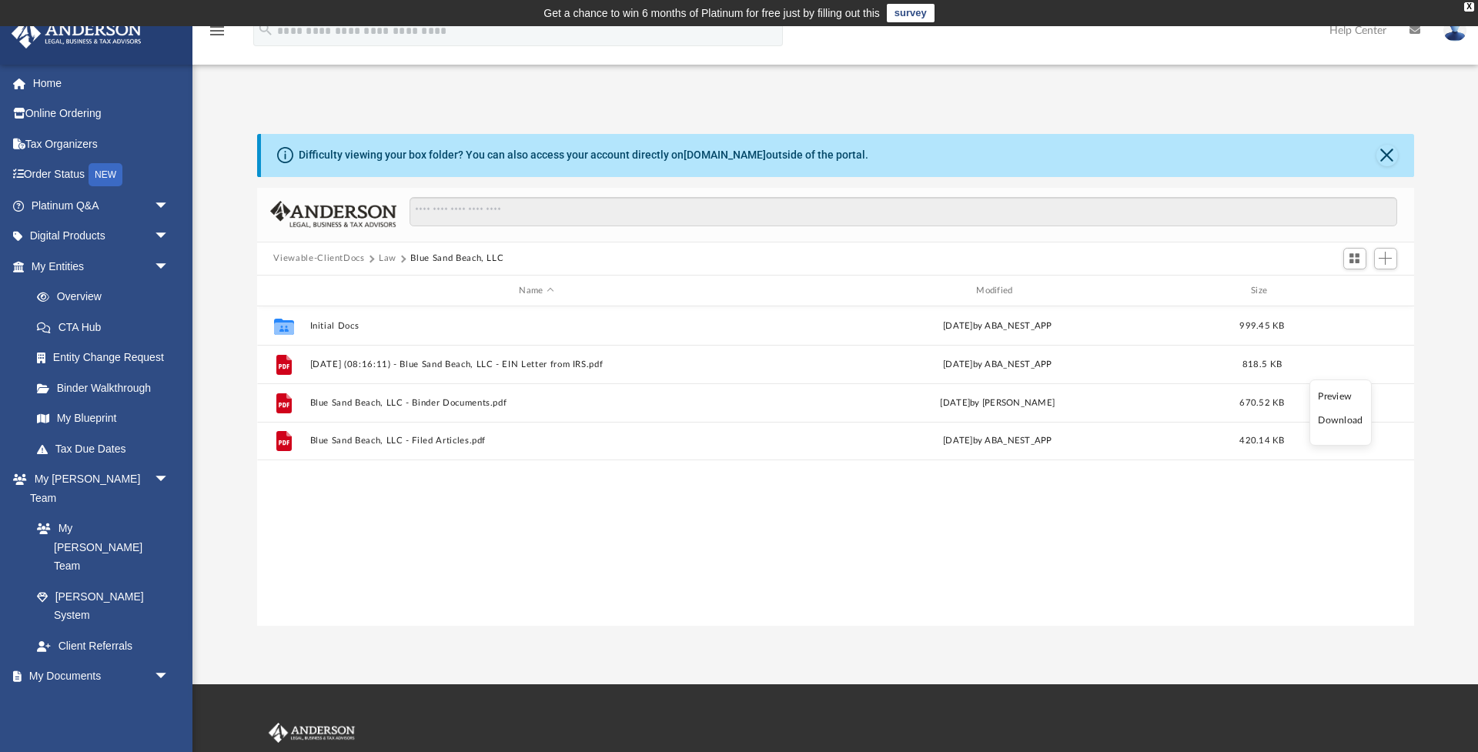
click at [1344, 422] on li "Download" at bounding box center [1340, 421] width 45 height 16
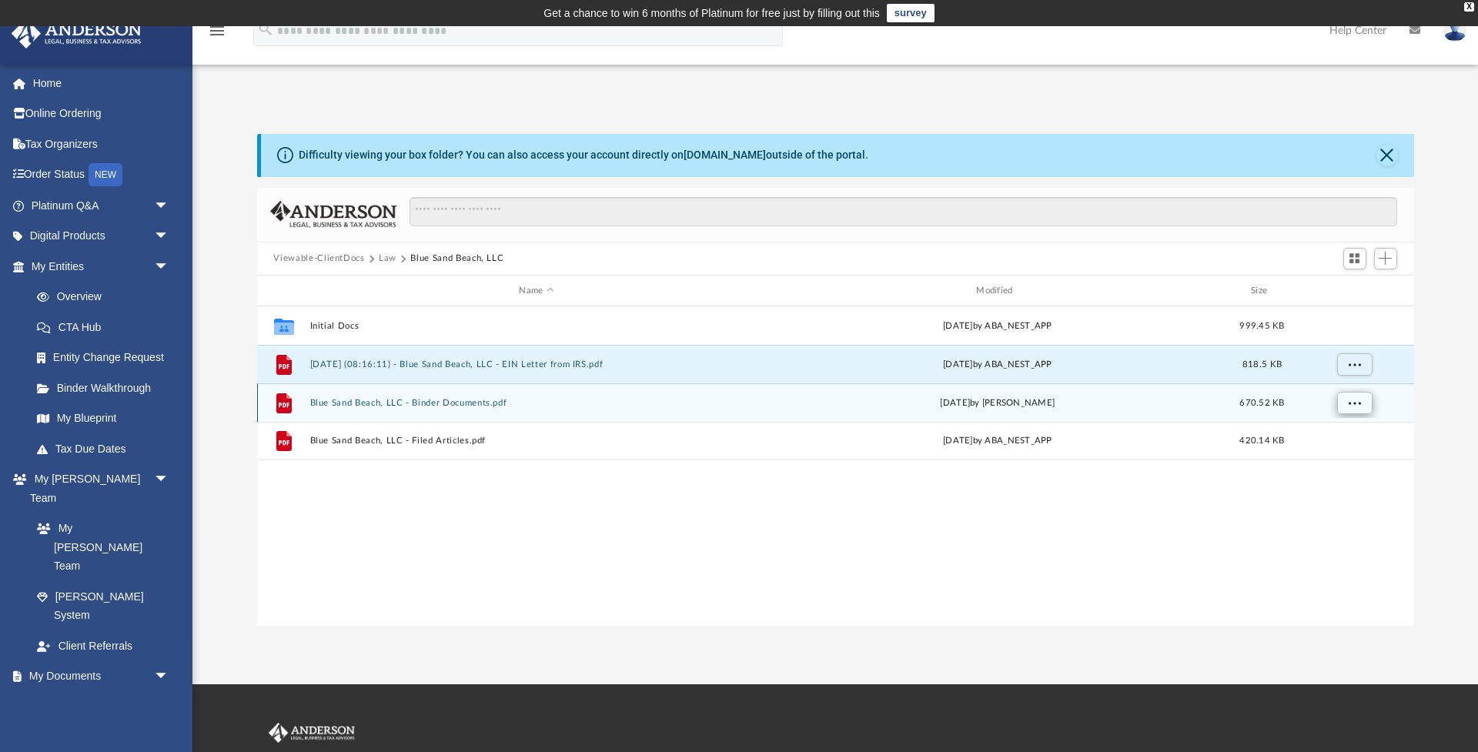
click at [1357, 407] on span "More options" at bounding box center [1354, 403] width 12 height 8
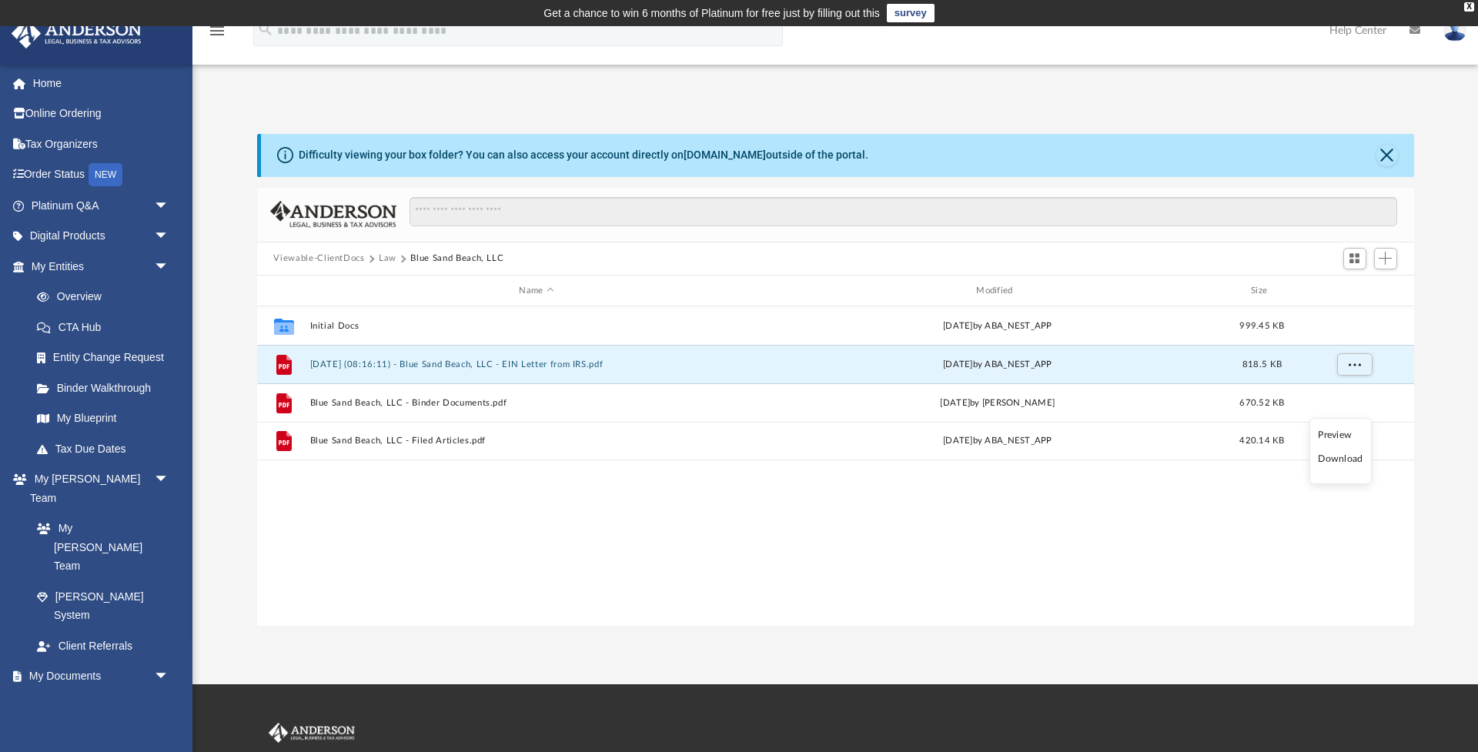
click at [1344, 464] on li "Download" at bounding box center [1340, 459] width 45 height 16
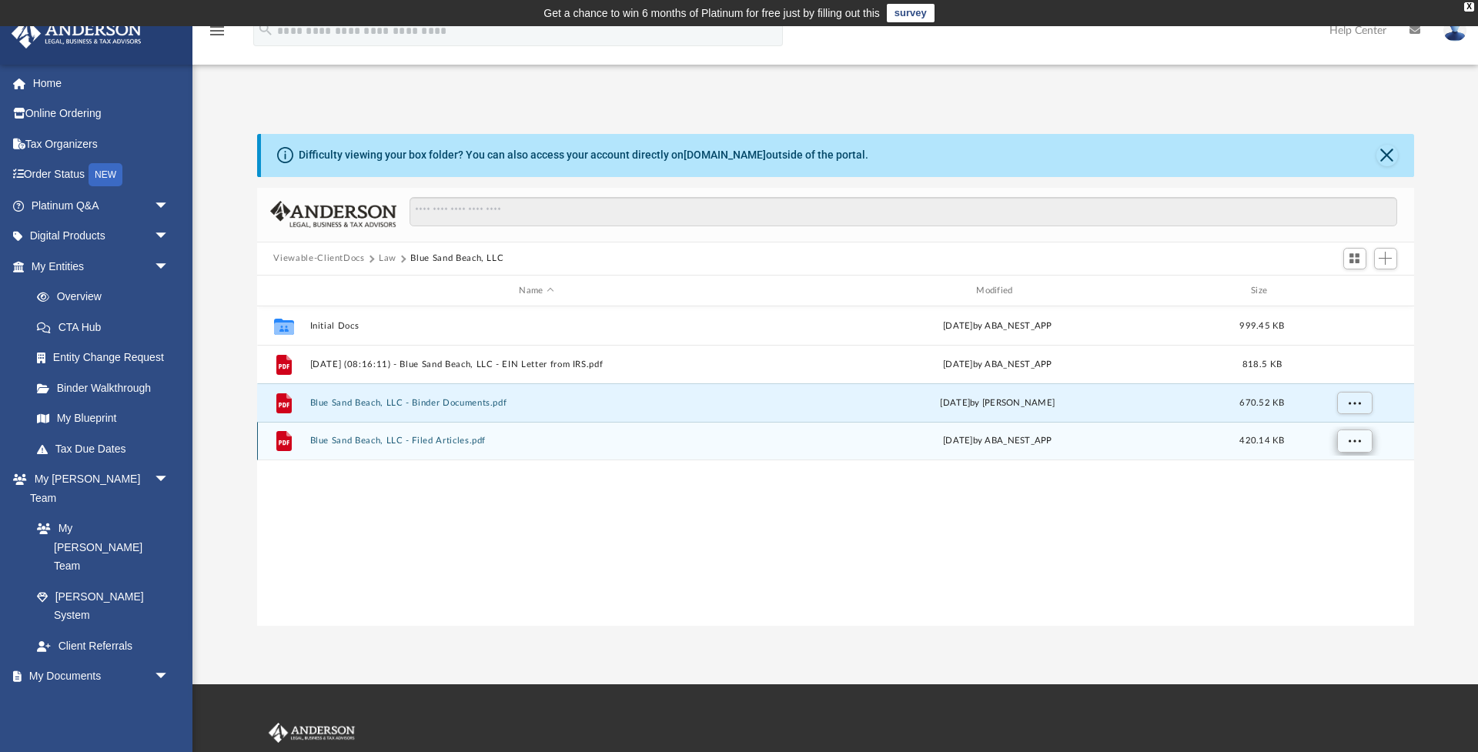
click at [1355, 441] on span "More options" at bounding box center [1354, 441] width 12 height 8
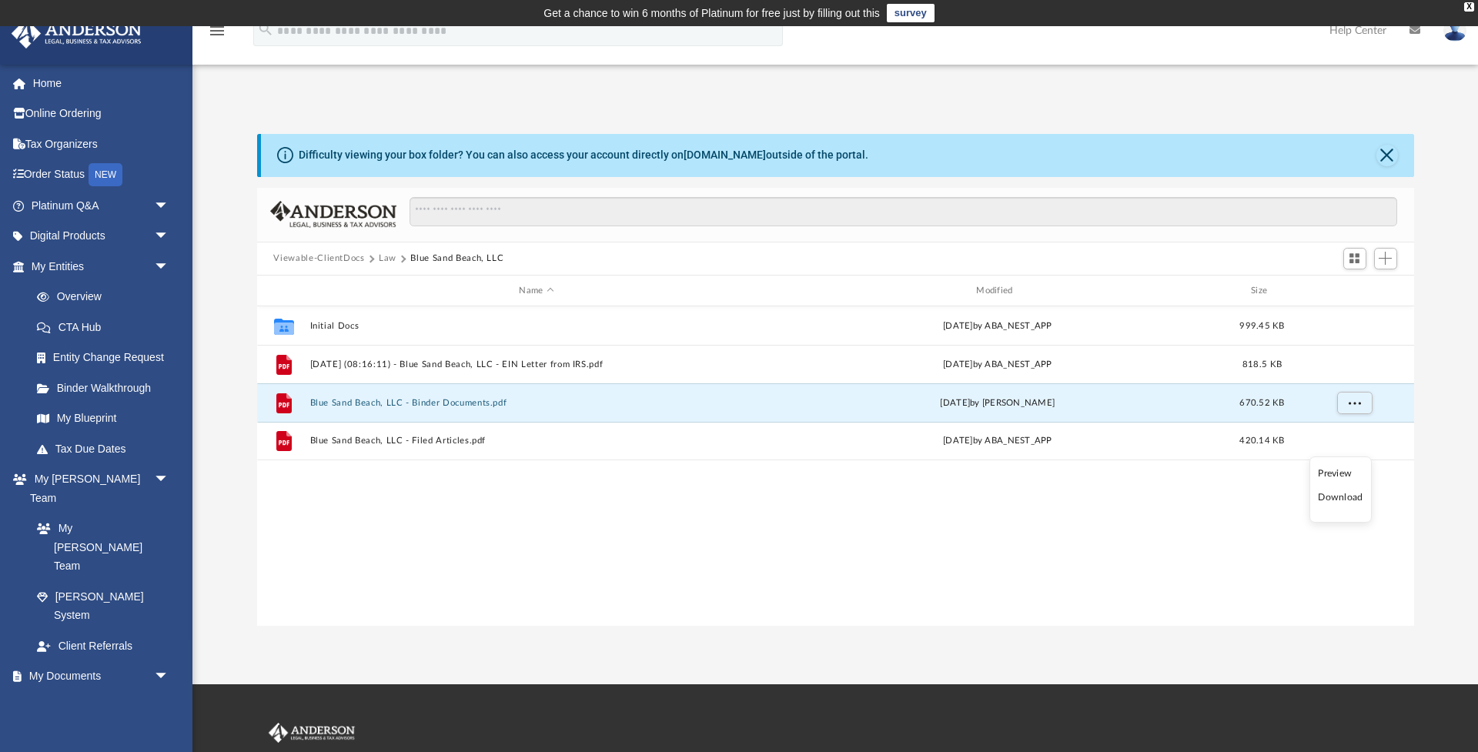
click at [1346, 496] on li "Download" at bounding box center [1340, 498] width 45 height 16
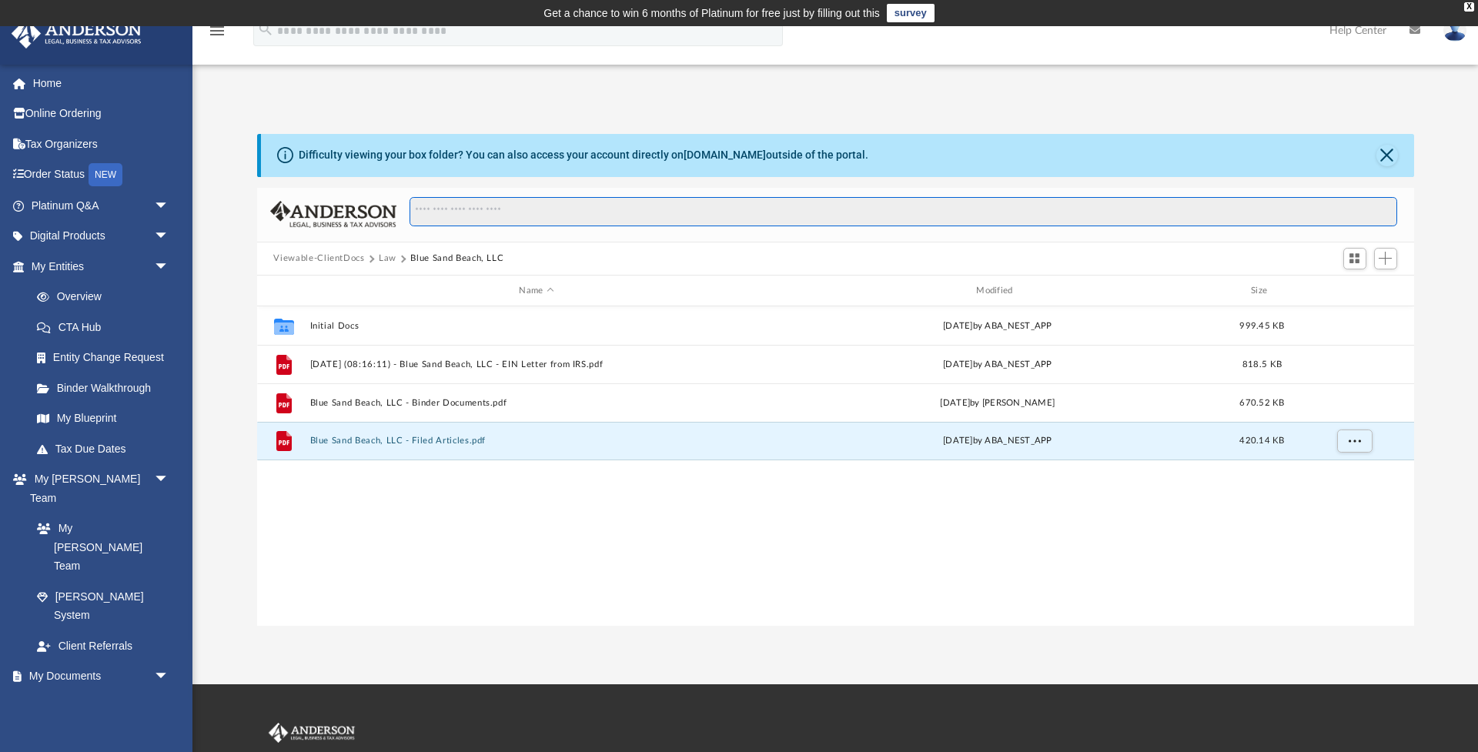
click at [1280, 223] on input "Search files and folders" at bounding box center [903, 211] width 987 height 29
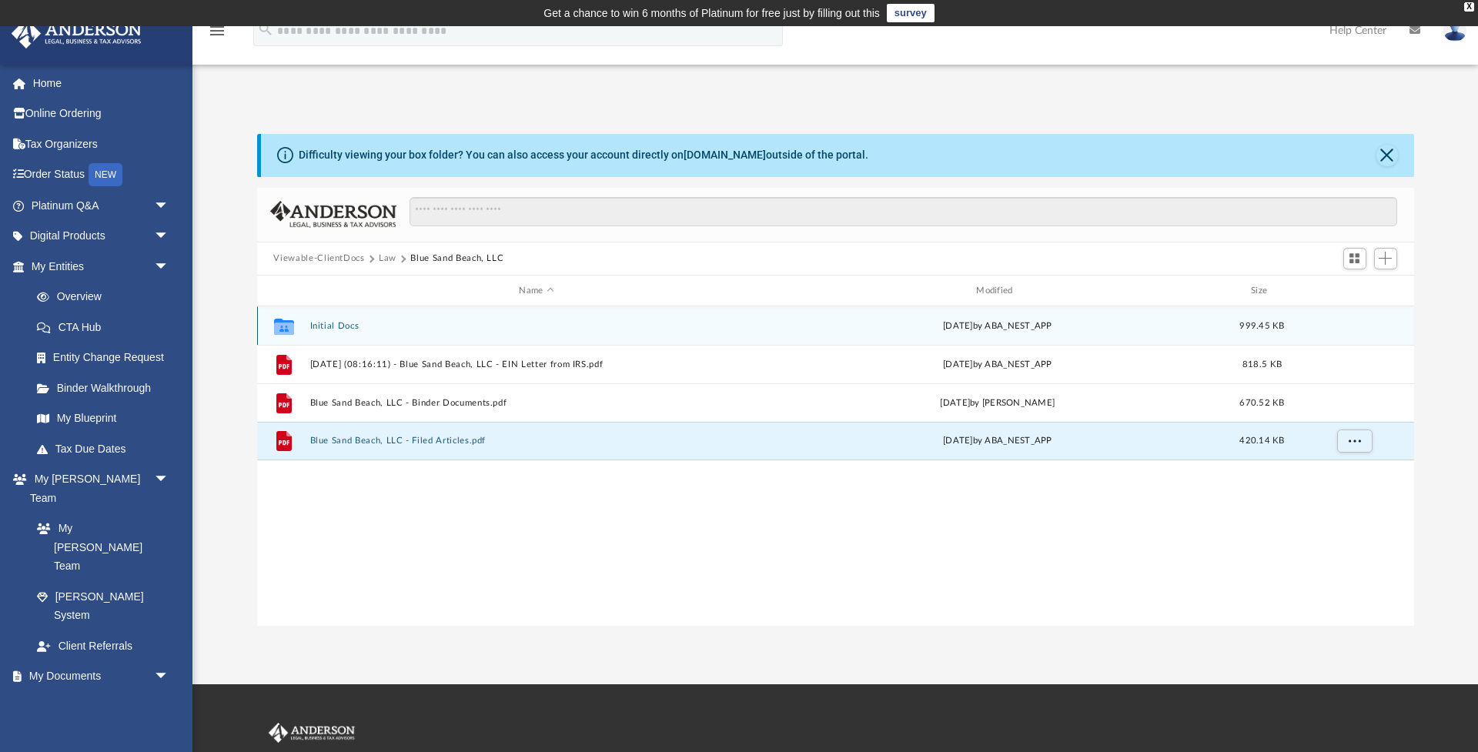
click at [332, 327] on button "Initial Docs" at bounding box center [537, 326] width 454 height 10
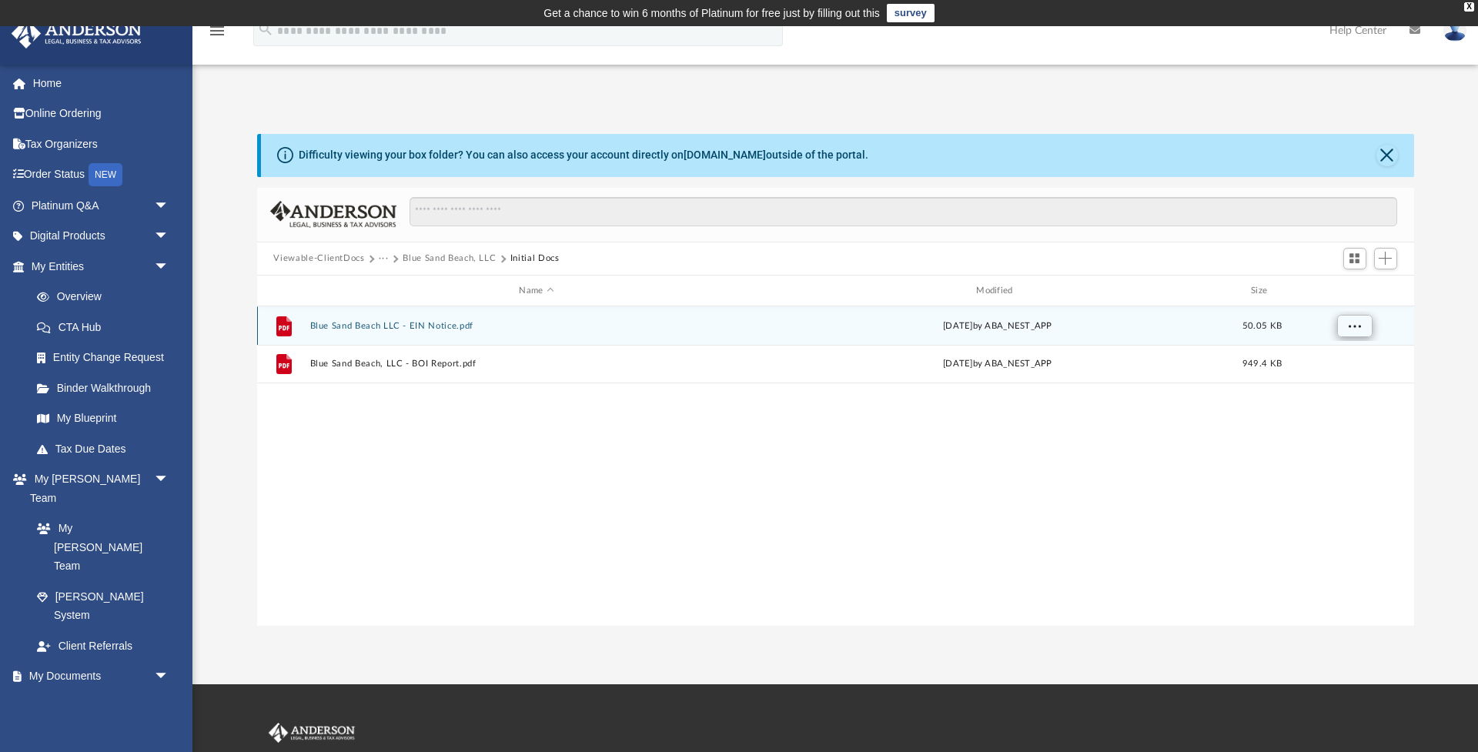
click at [1360, 326] on span "More options" at bounding box center [1354, 326] width 12 height 8
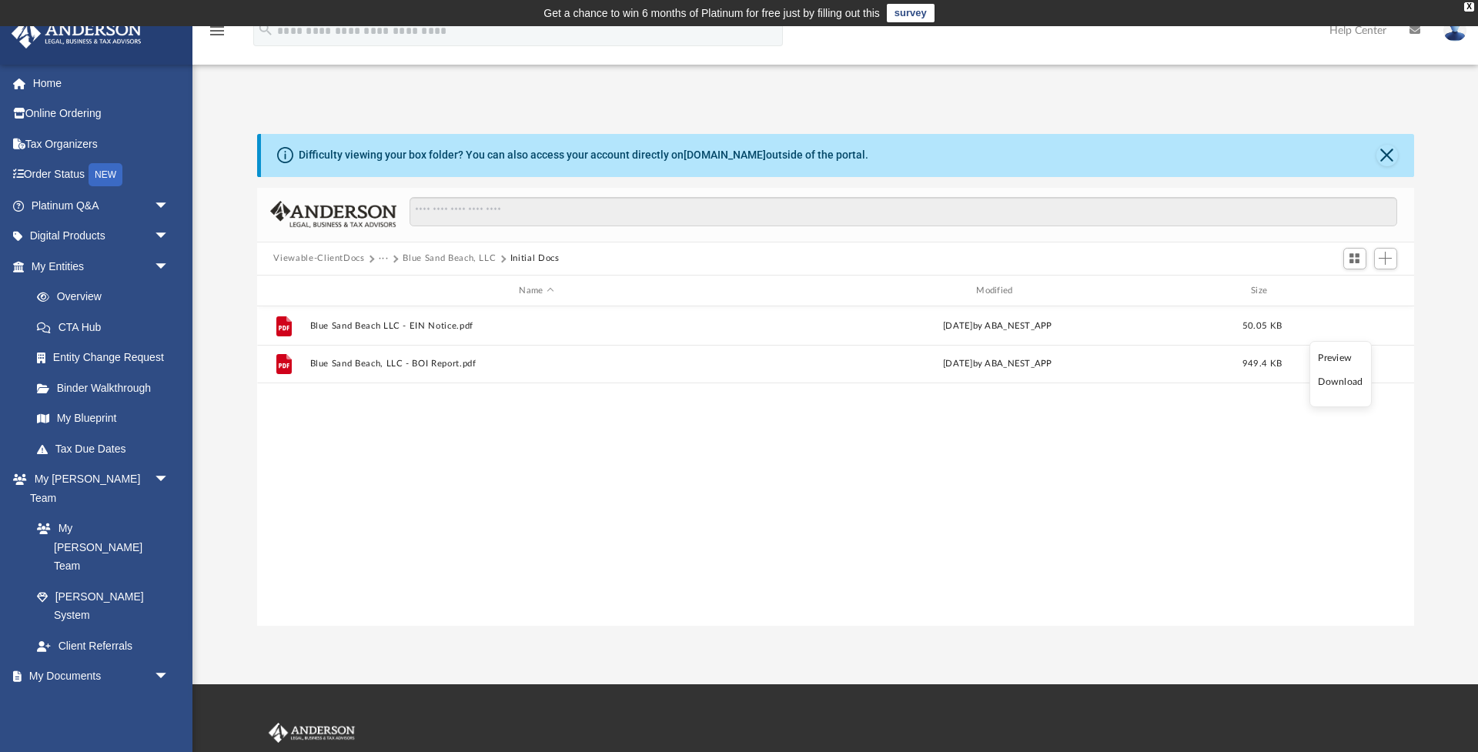
click at [1345, 385] on li "Download" at bounding box center [1340, 382] width 45 height 16
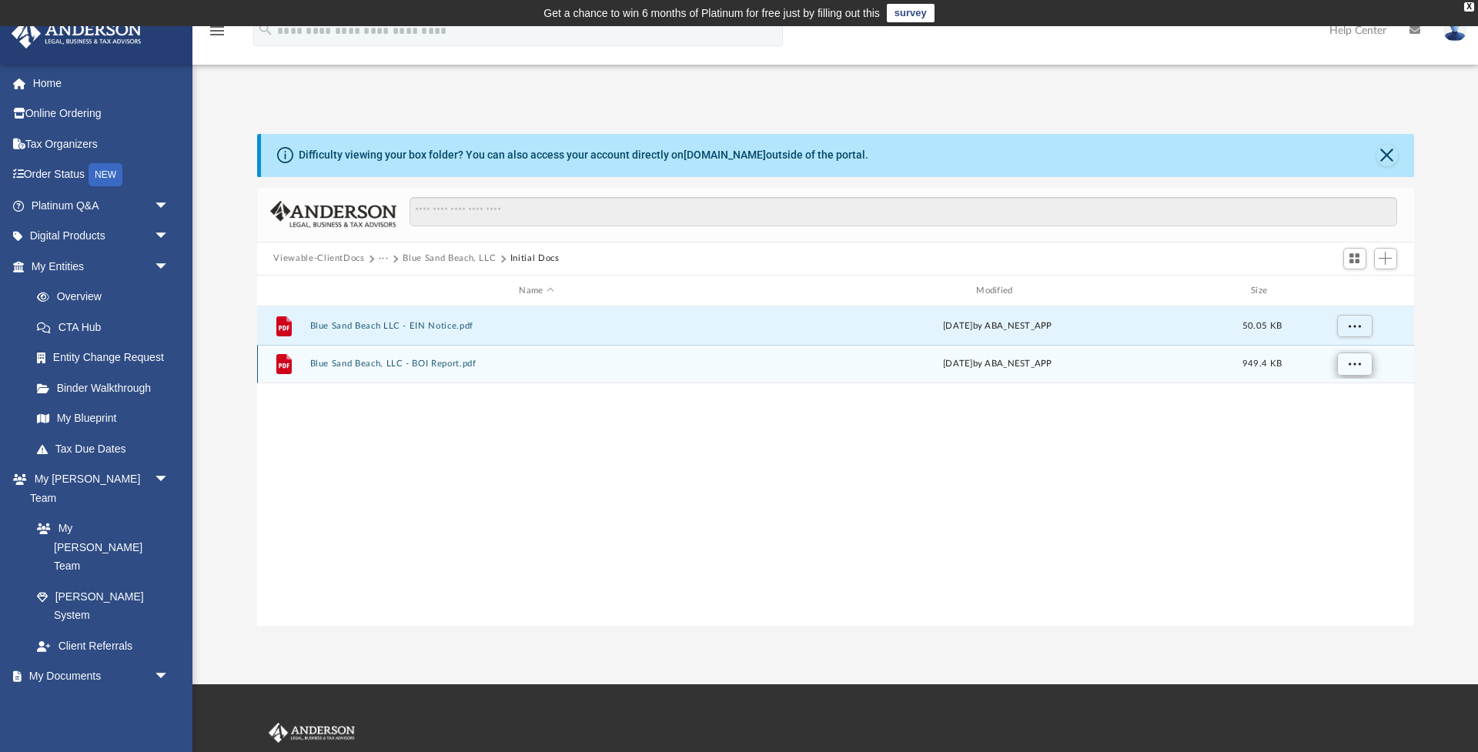
click at [1353, 366] on span "More options" at bounding box center [1354, 364] width 12 height 8
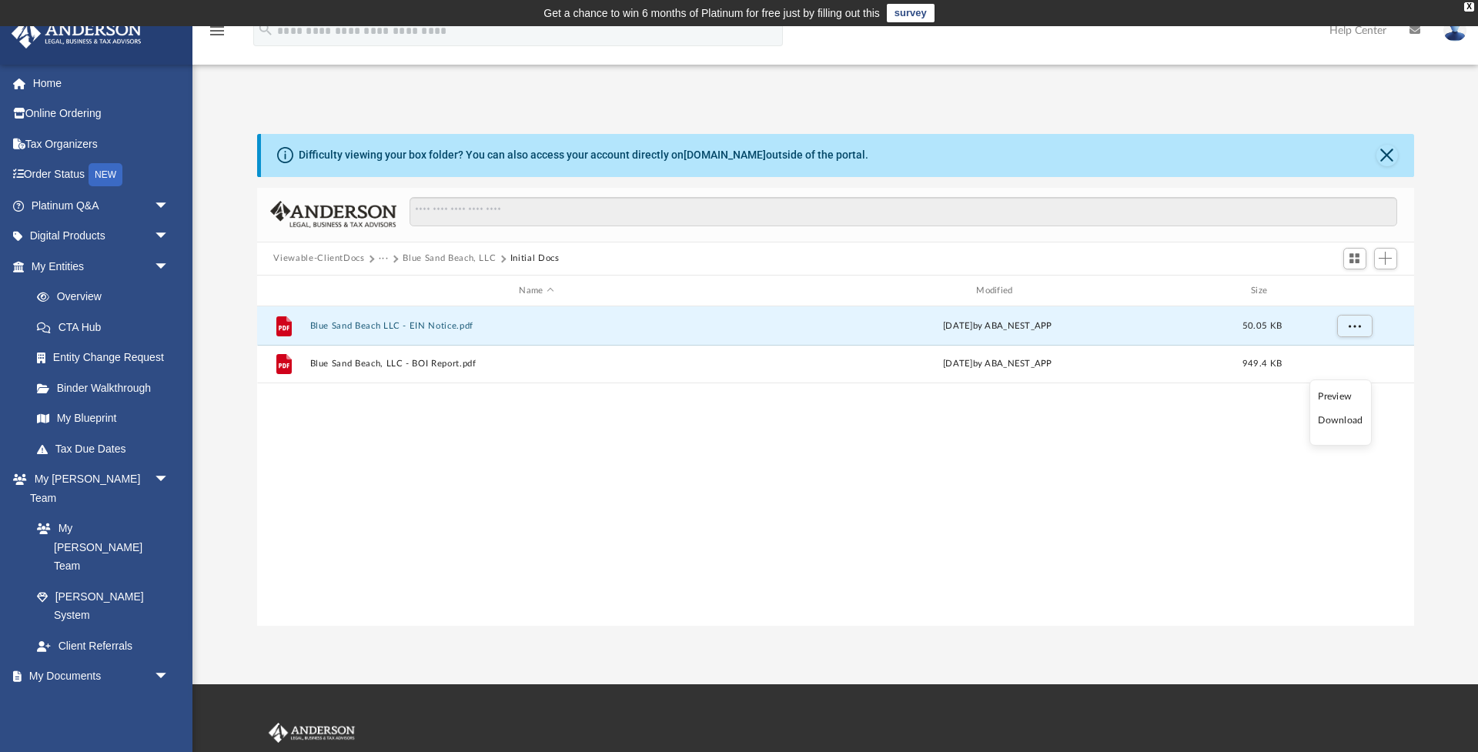
click at [1347, 423] on li "Download" at bounding box center [1340, 421] width 45 height 16
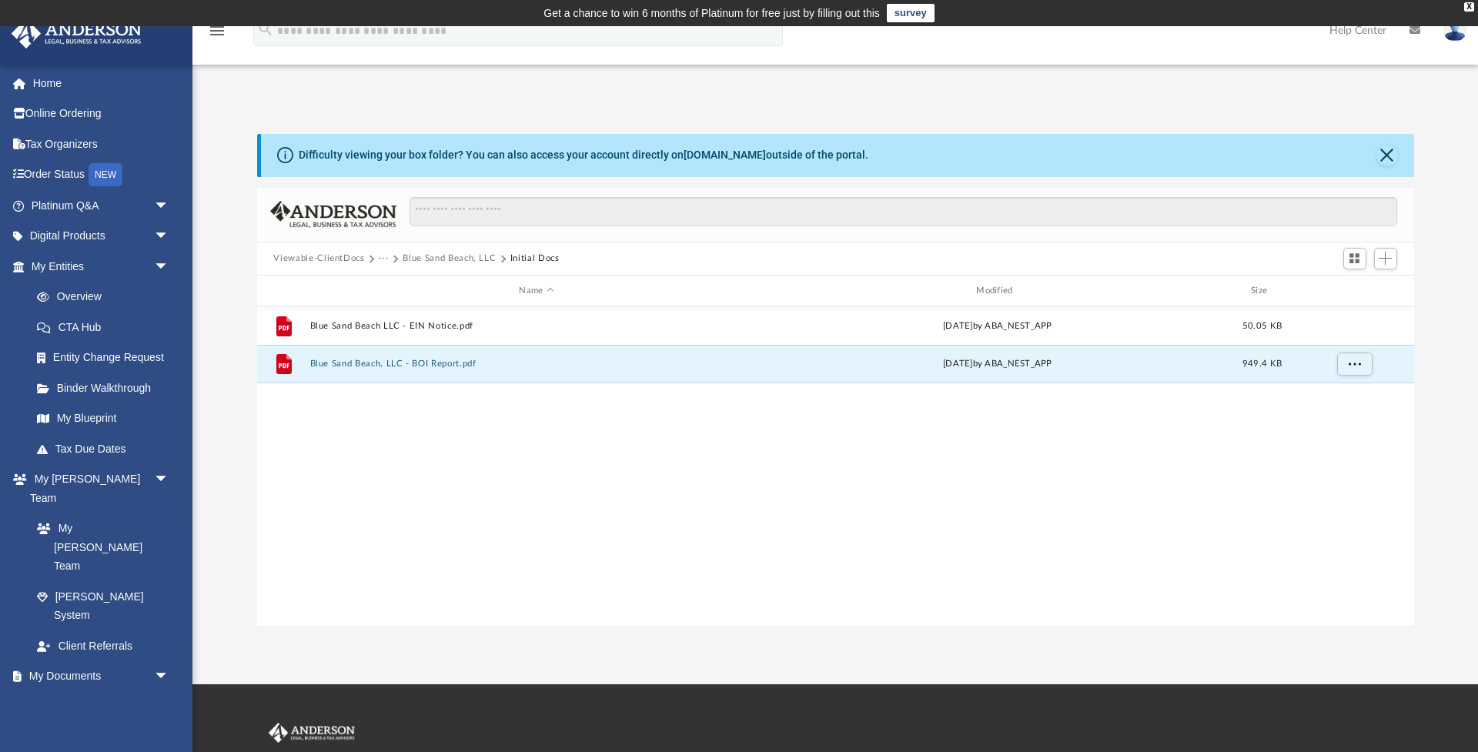
click at [999, 442] on div "File Blue Sand Beach LLC - EIN Notice.pdf Tue Dec 17 2024 by ABA_NEST_APP 50.05…" at bounding box center [835, 465] width 1157 height 319
click at [340, 259] on button "Viewable-ClientDocs" at bounding box center [318, 259] width 91 height 14
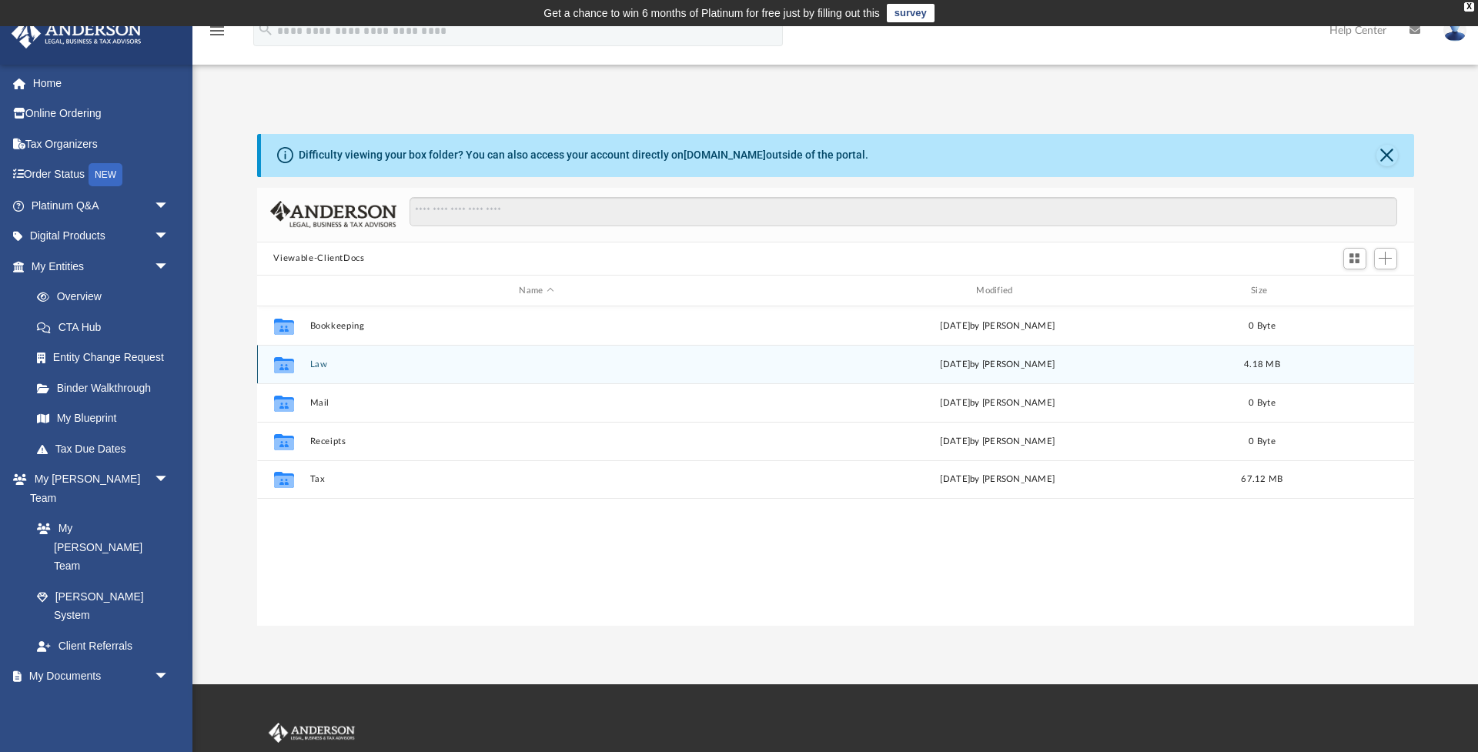
click at [320, 370] on div "Collaborated Folder Law today by Jeffrey Price 4.18 MB" at bounding box center [835, 364] width 1157 height 38
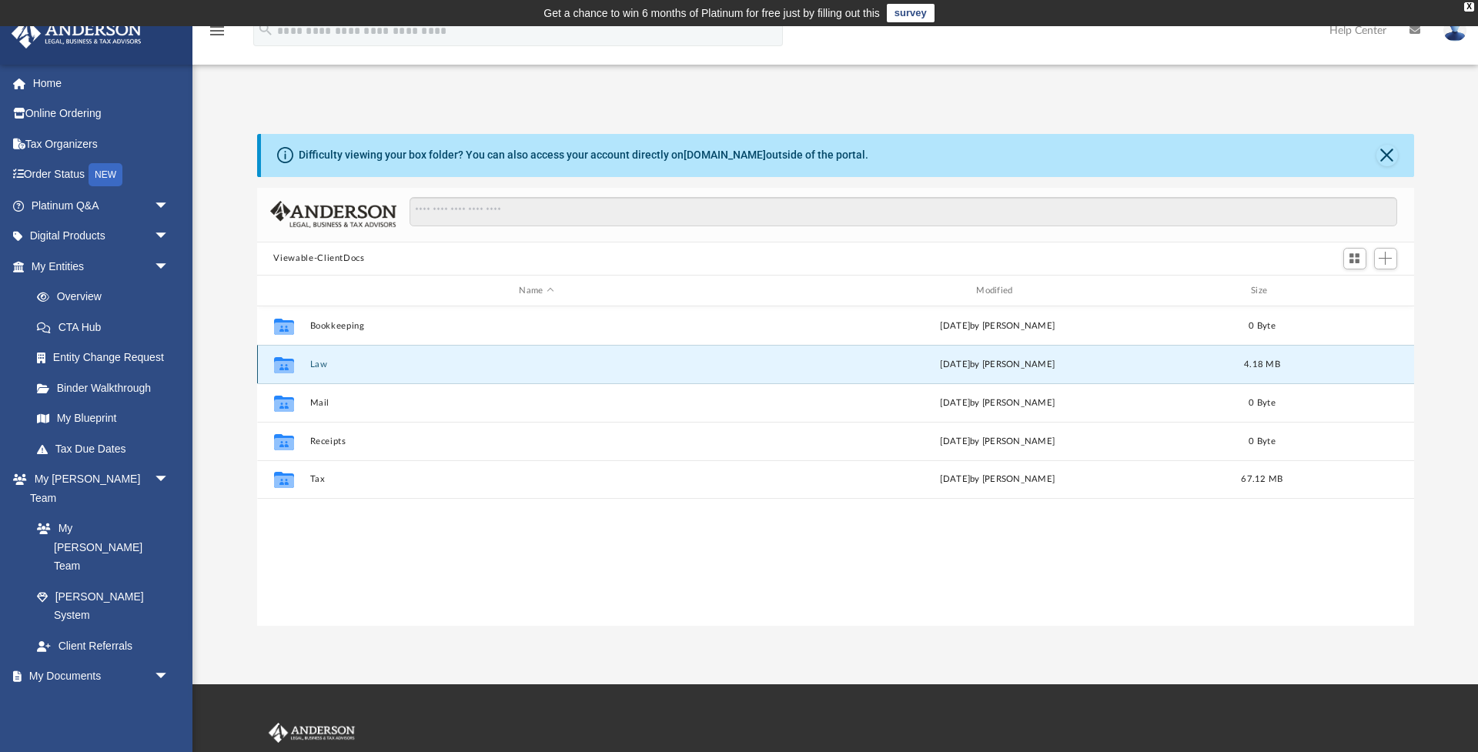
click at [318, 365] on button "Law" at bounding box center [537, 365] width 454 height 10
